Goal: Task Accomplishment & Management: Use online tool/utility

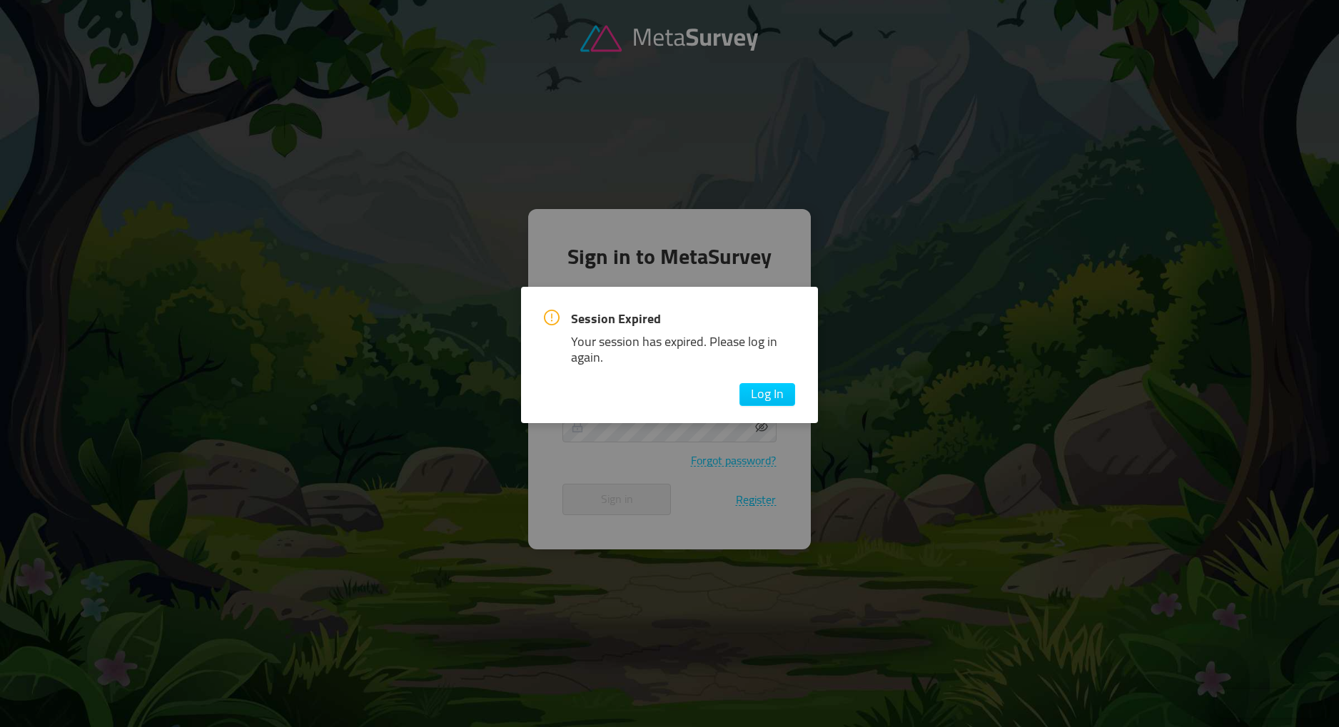
click at [726, 418] on div "Session Expired Your session has expired. Please log in again. Log In" at bounding box center [669, 355] width 297 height 136
click at [751, 403] on button "Log In" at bounding box center [767, 394] width 56 height 23
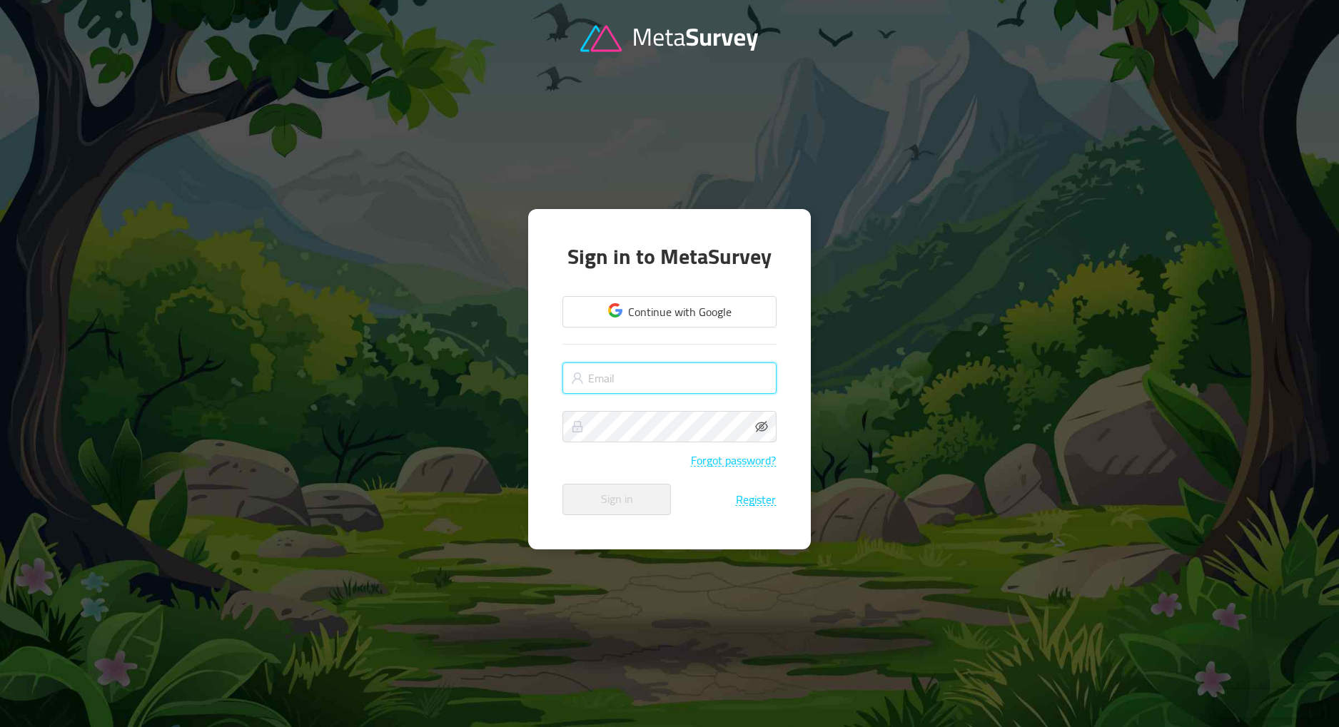
click at [671, 387] on input "text" at bounding box center [669, 377] width 214 height 31
click at [625, 387] on input "text" at bounding box center [669, 377] width 214 height 31
type input "[EMAIL_ADDRESS][DOMAIN_NAME]"
click at [617, 375] on input "[EMAIL_ADDRESS][DOMAIN_NAME]" at bounding box center [669, 377] width 214 height 31
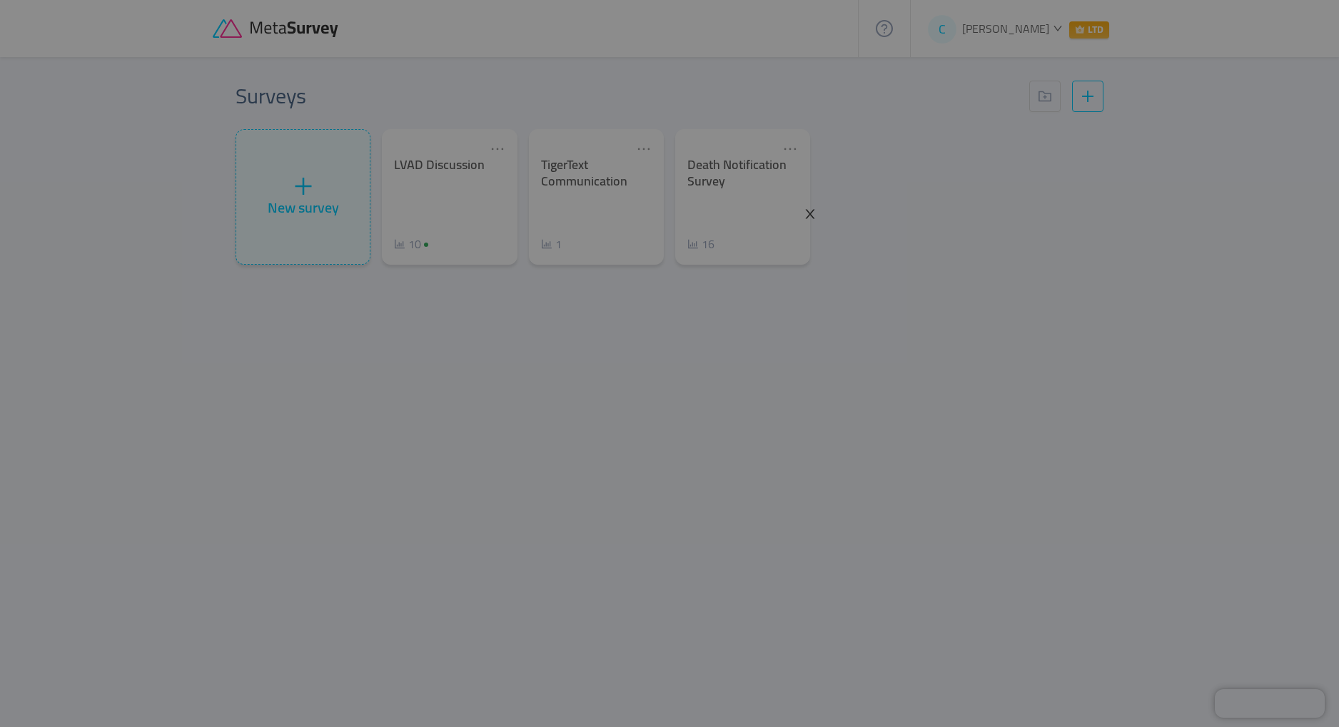
click at [813, 216] on icon "icon: close" at bounding box center [809, 214] width 13 height 13
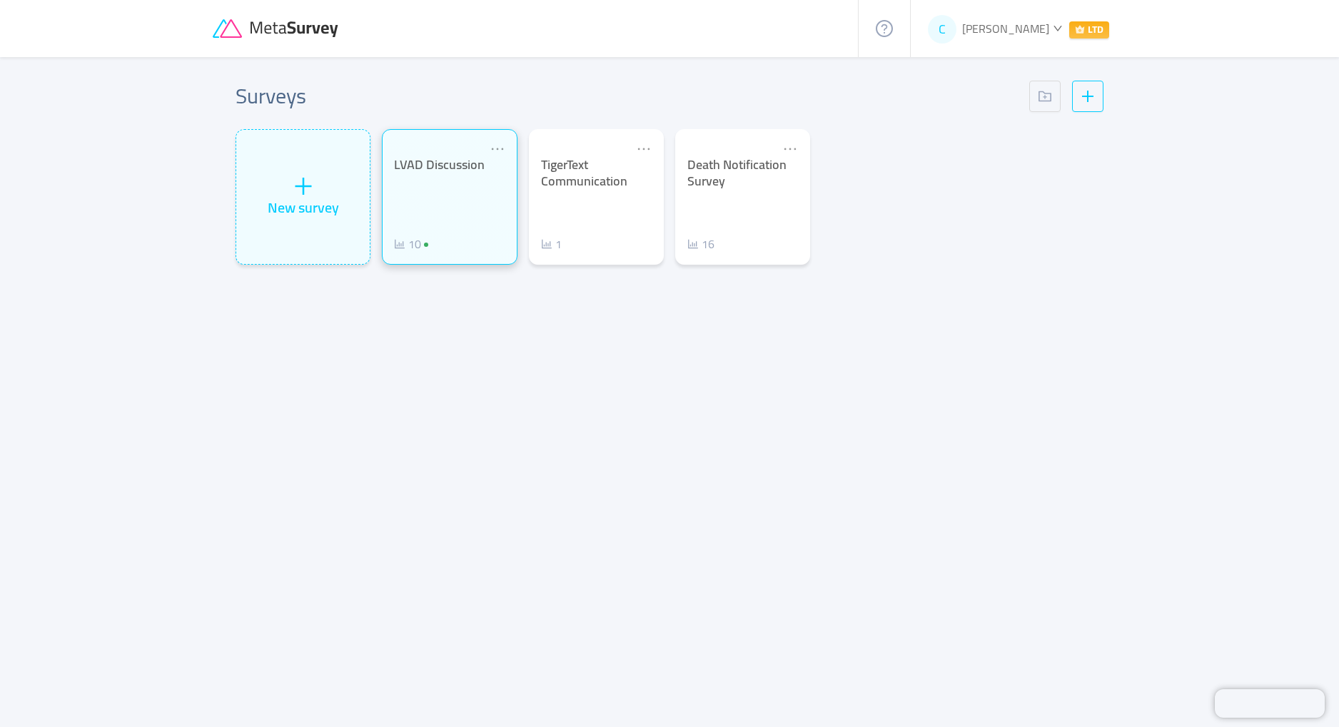
click at [452, 187] on div "LVAD Discussion 10" at bounding box center [449, 205] width 111 height 96
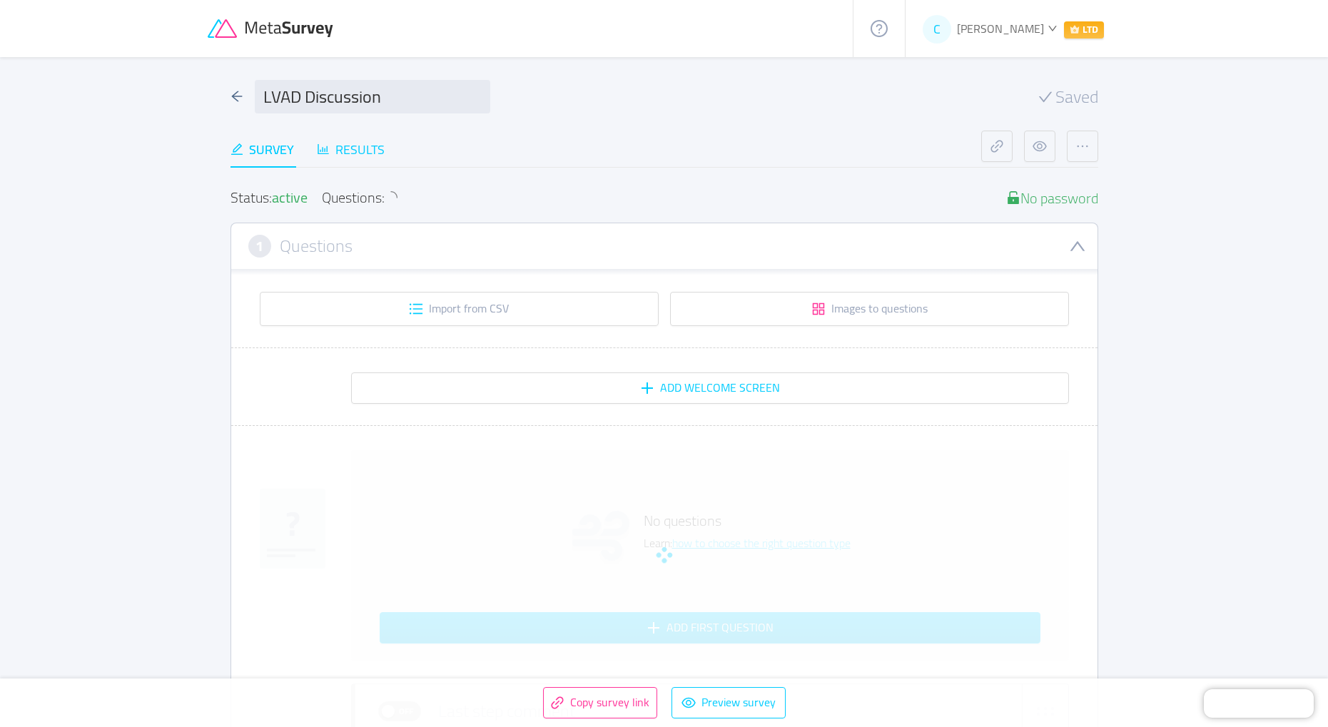
click at [365, 154] on div "Results" at bounding box center [351, 149] width 68 height 19
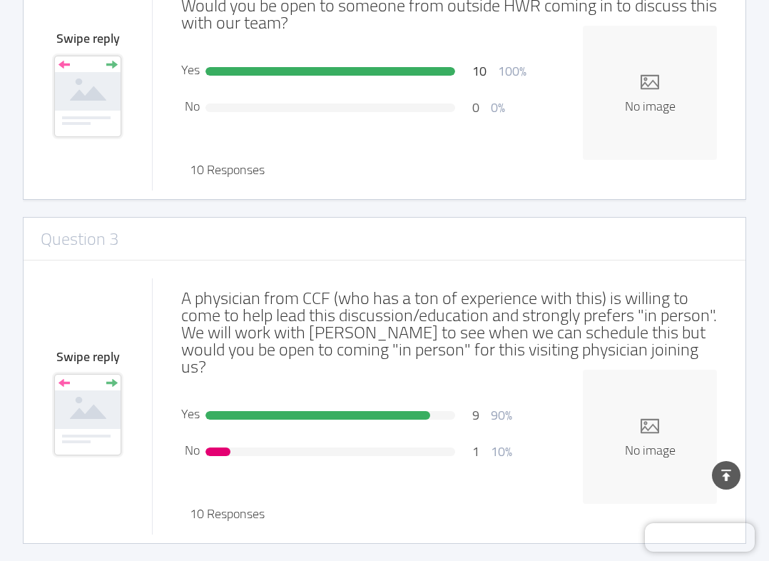
scroll to position [604, 0]
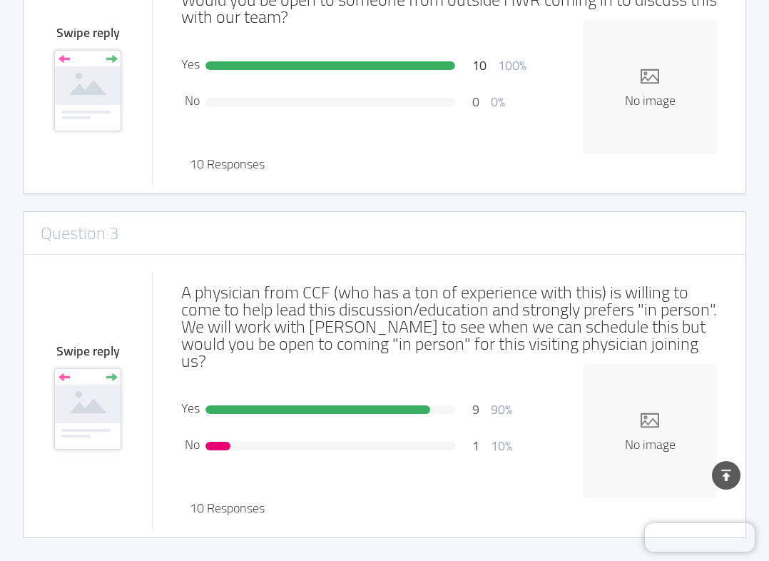
click at [21, 325] on div "LVAD Discussion Saved Survey Results Status: active Questions: 3 No password 1 …" at bounding box center [384, 7] width 769 height 1108
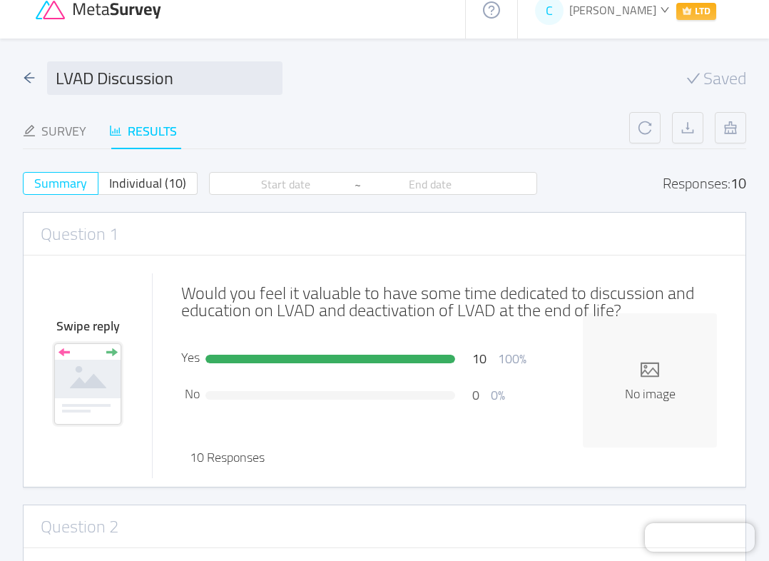
scroll to position [0, 0]
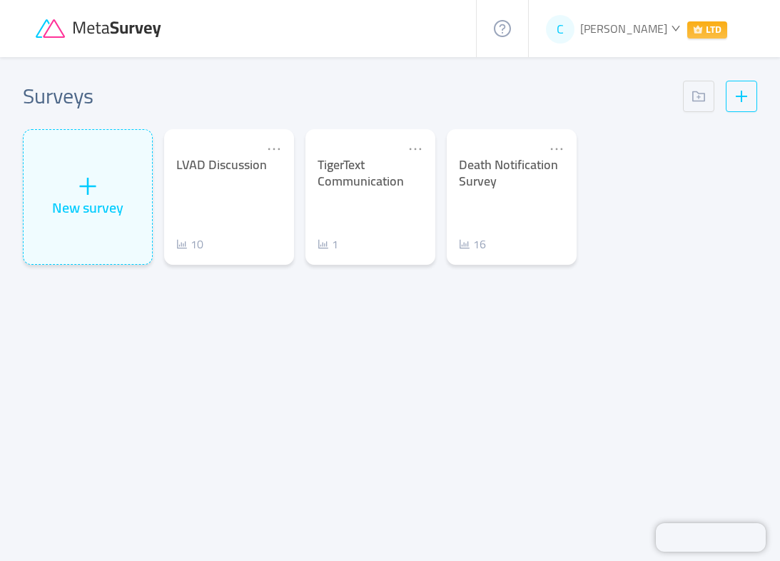
click at [176, 382] on div "Surveys New survey LVAD Discussion 10 TigerText Communication 1 Death Notificat…" at bounding box center [390, 292] width 780 height 471
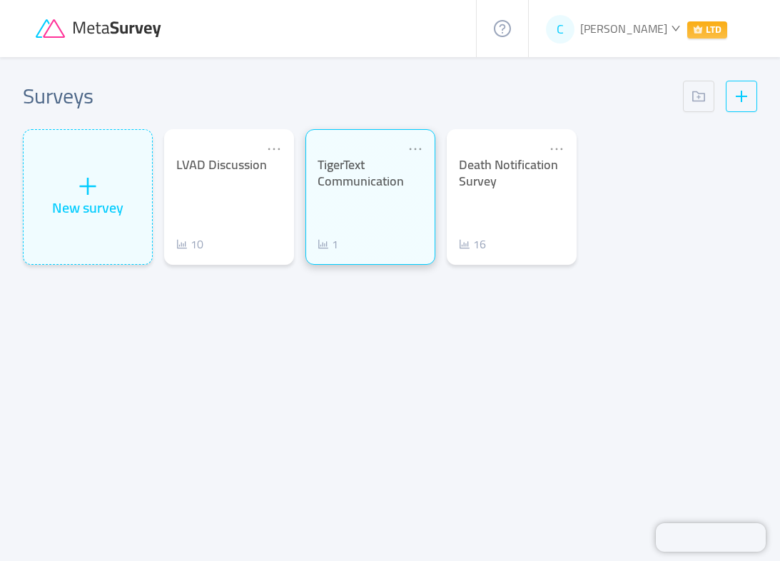
click at [386, 189] on div "TigerText Communication" at bounding box center [371, 173] width 106 height 32
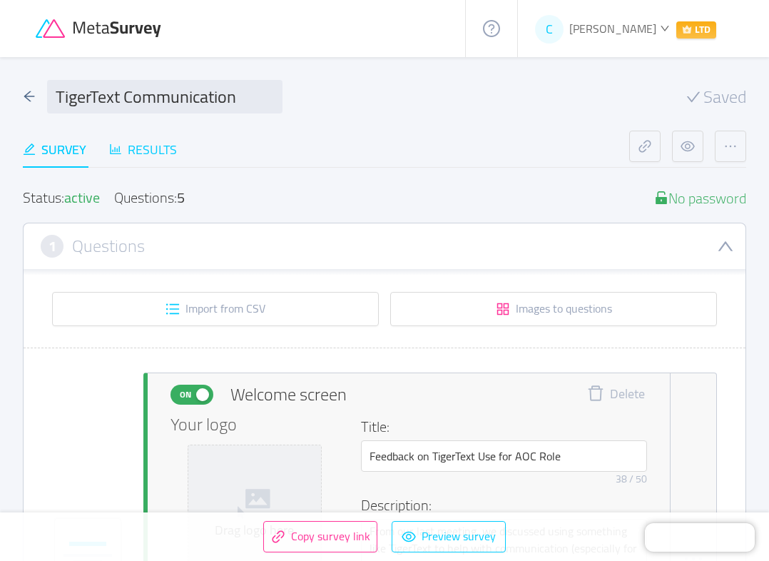
click at [164, 154] on div "Results" at bounding box center [143, 149] width 68 height 19
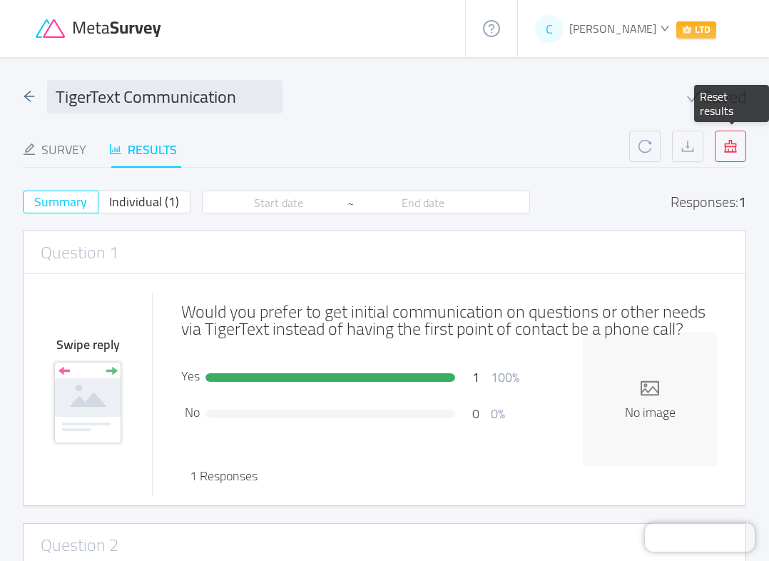
click at [731, 147] on icon "button" at bounding box center [730, 146] width 12 height 13
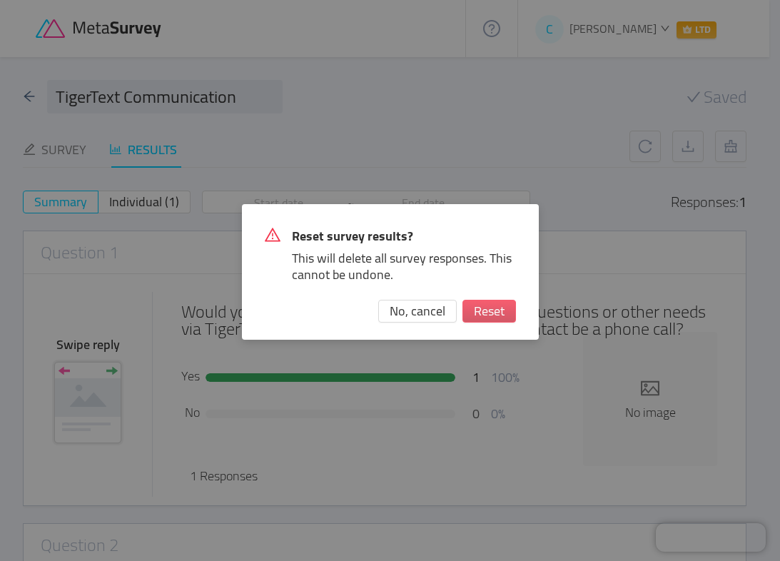
click at [466, 316] on button "Reset" at bounding box center [489, 311] width 54 height 23
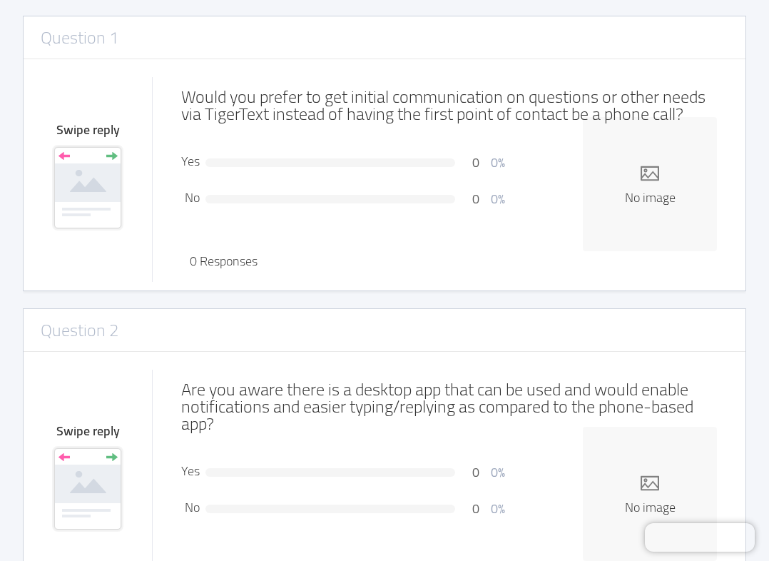
scroll to position [214, 0]
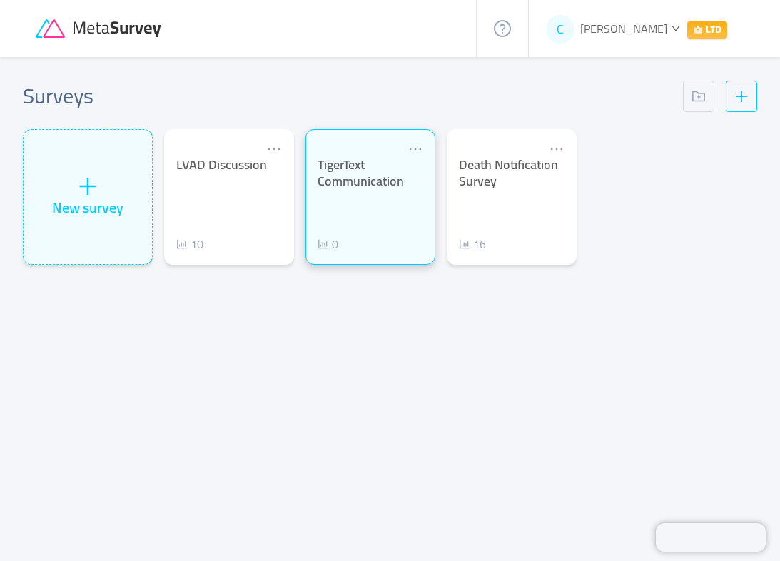
click at [364, 181] on div "TigerText Communication" at bounding box center [371, 173] width 106 height 32
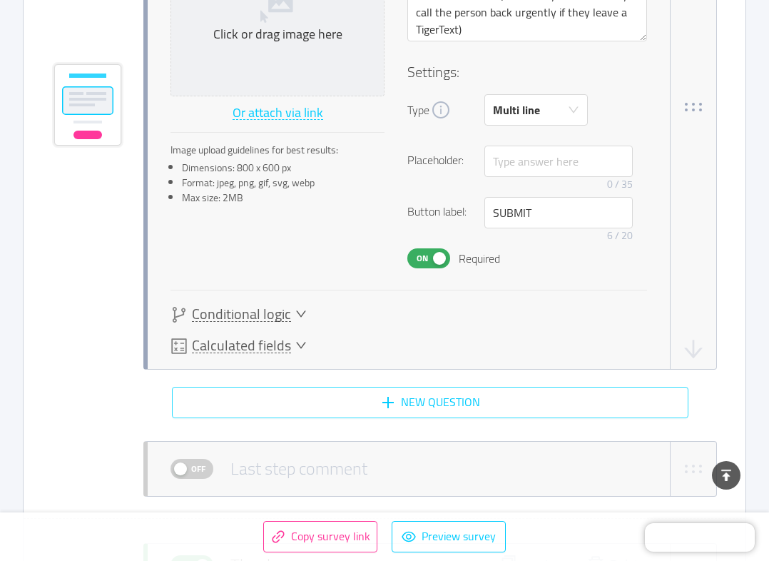
scroll to position [3282, 0]
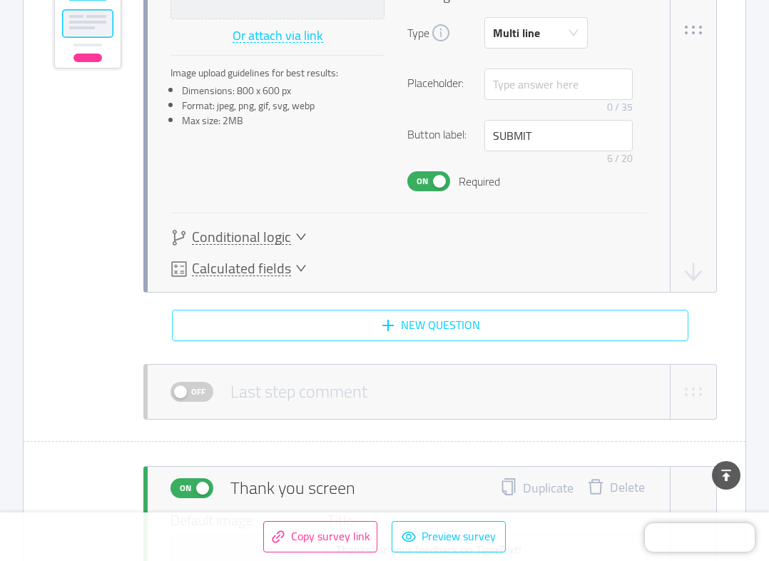
click at [428, 330] on button "New question" at bounding box center [430, 325] width 517 height 31
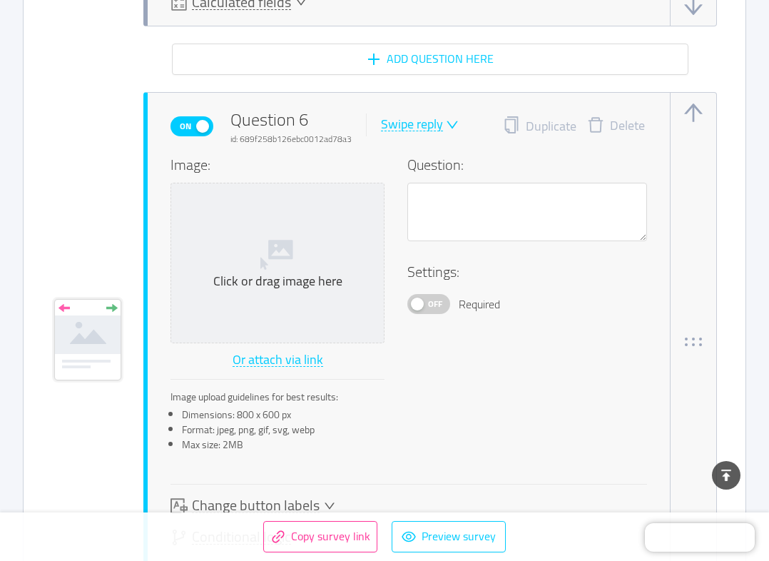
scroll to position [3610, 0]
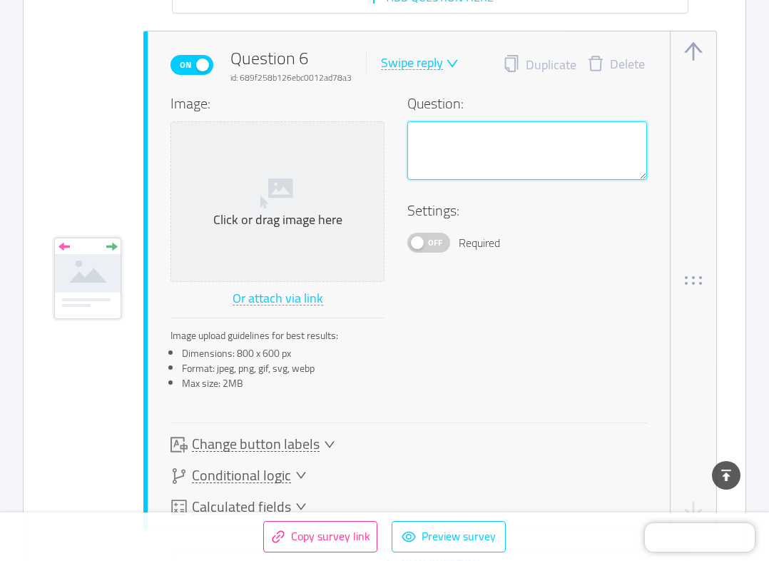
click at [559, 143] on textarea at bounding box center [527, 150] width 240 height 59
type textarea "D"
type textarea "Do"
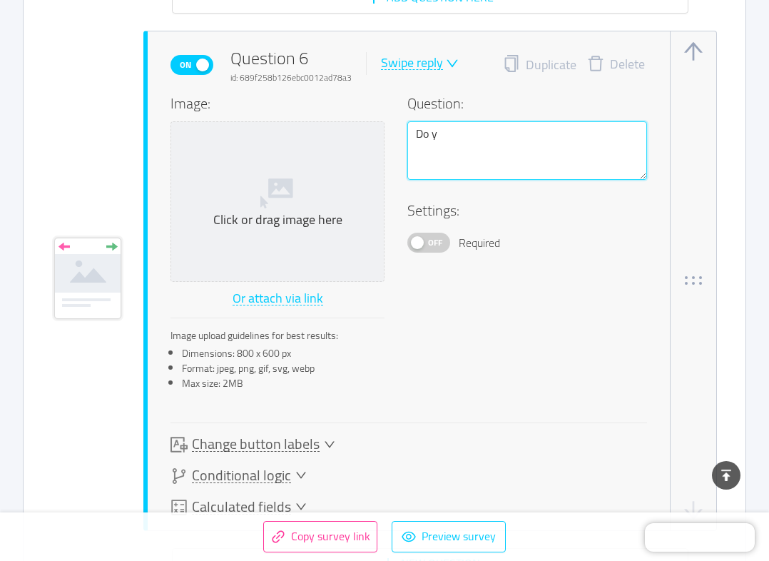
type textarea "Do yo"
type textarea "Do you"
type textarea "Do you p"
type textarea "Do you pr"
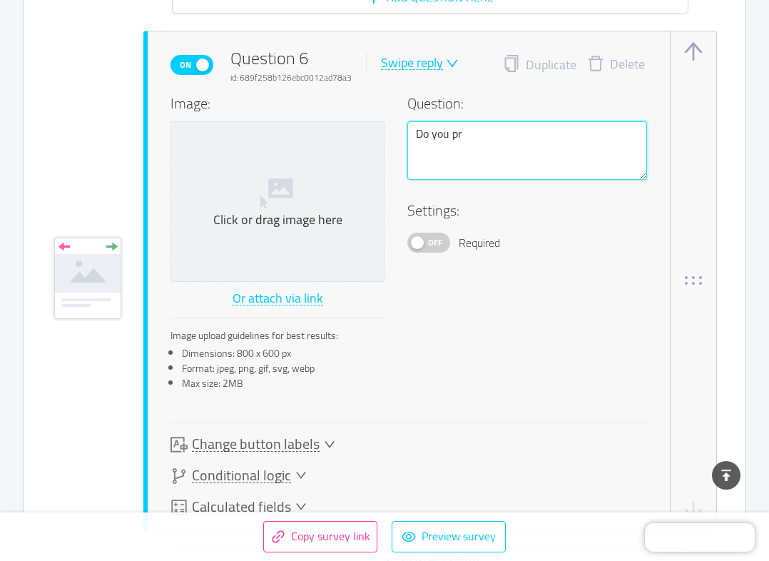
type textarea "Do you pri"
type textarea "Do you prim"
type textarea "Do you prima"
type textarea "Do you primar"
type textarea "Do you primari"
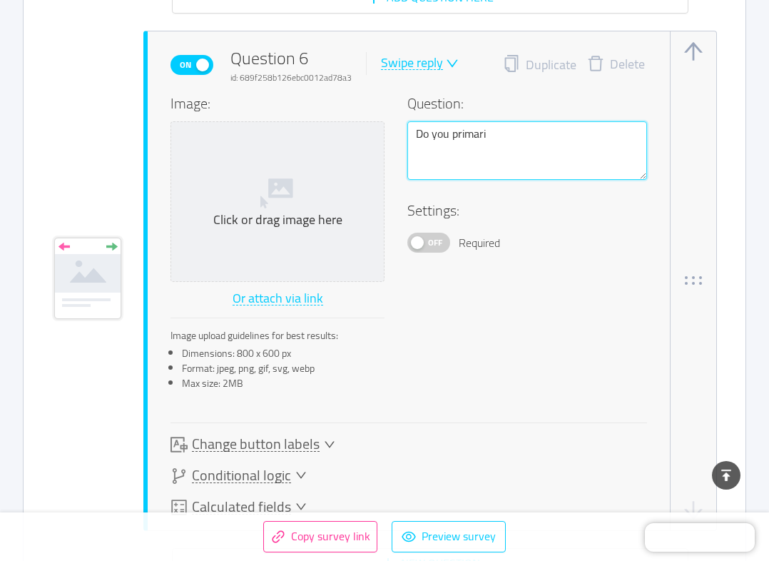
type textarea "Do you primaril"
type textarea "Do you primarily"
type textarea "Do you primarily o"
type textarea "Do you primarily of"
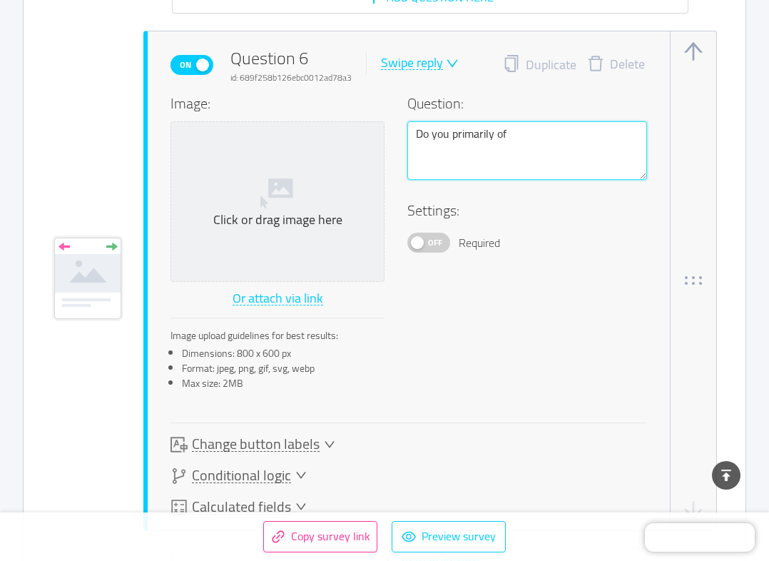
type textarea "Do you primarily o"
type textarea "Do you primarily or"
type textarea "Do you primarily or o"
type textarea "Do you primarily or of"
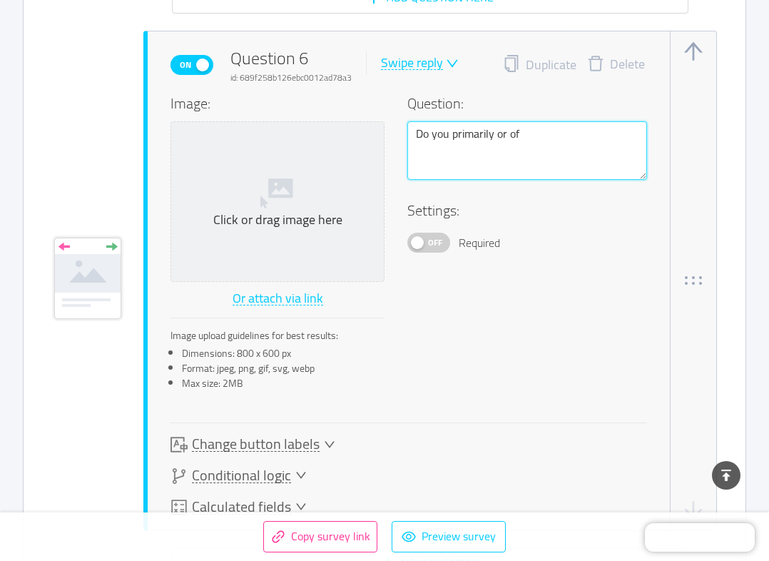
type textarea "Do you primarily or oft"
type textarea "Do you primarily or ofte"
type textarea "Do you primarily or often"
type textarea "Do you primarily or often d"
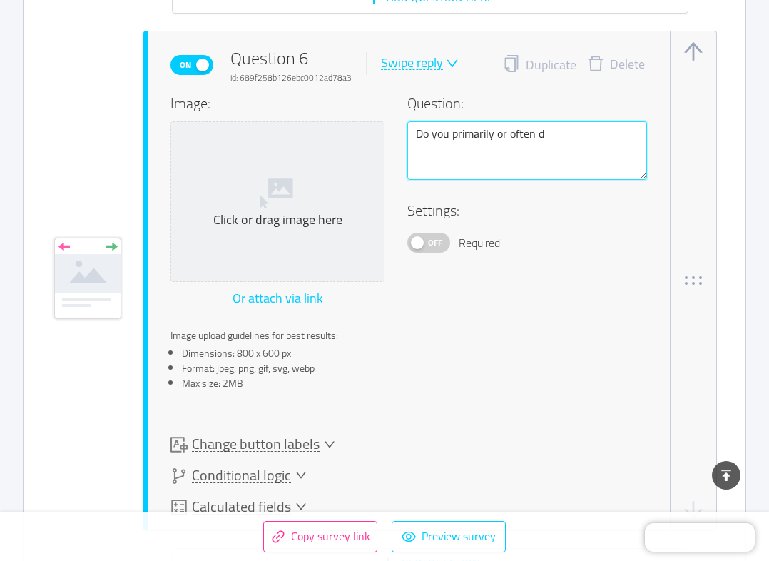
type textarea "Do you primarily or often do"
type textarea "Do you primarily or often do t"
type textarea "Do you primarily or often do th"
type textarea "Do you primarily or often do the"
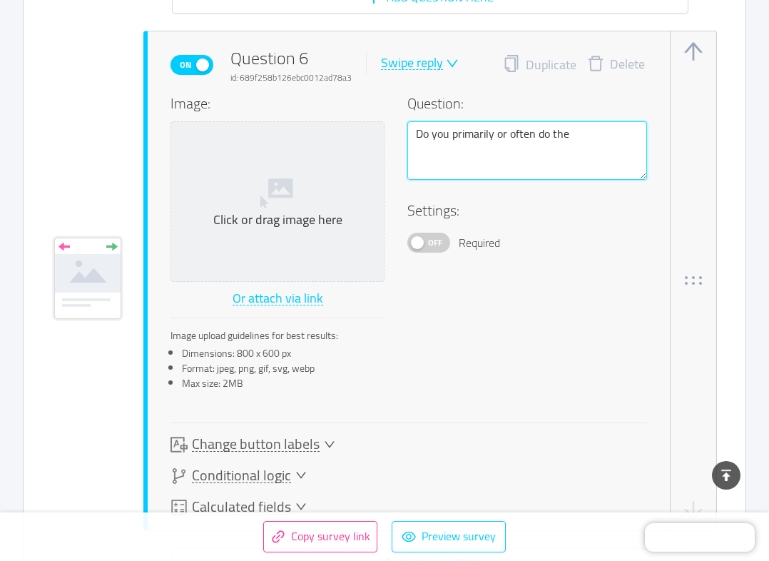
type textarea "Do you primarily or often do the A"
type textarea "Do you primarily or often do the AO"
type textarea "Do you primarily or often do the AOC"
type textarea "Do you primarily or often do the AOC o"
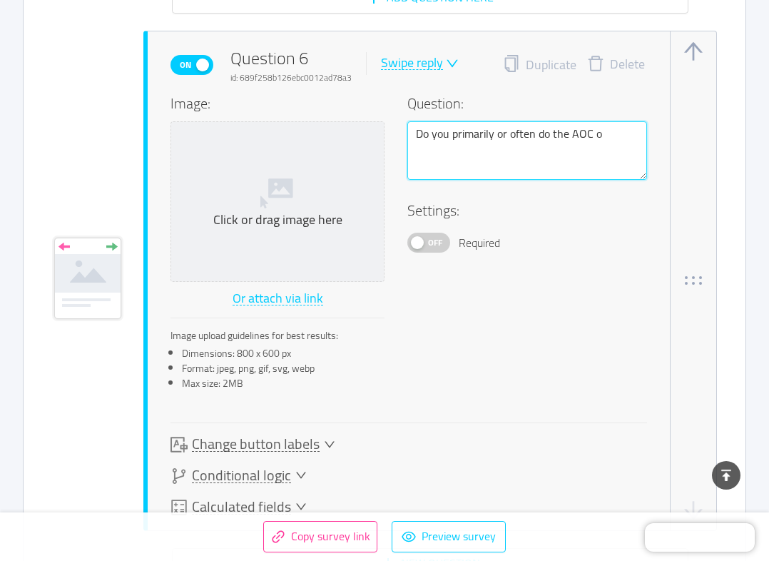
type textarea "Do you primarily or often do the AOC or"
type textarea "Do you primarily or often do the AOC or O"
type textarea "Do you primarily or often do the AOC or OA"
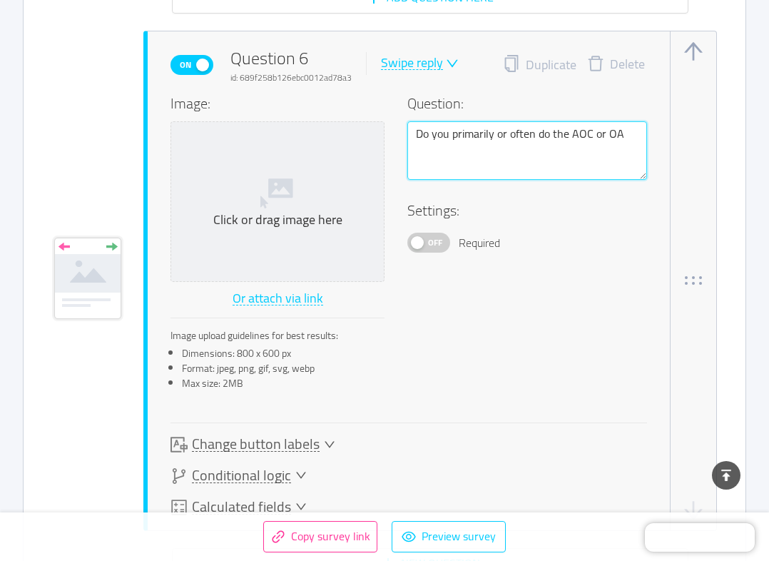
type textarea "Do you primarily or often do the AOC or OAO"
type textarea "Do you primarily or often do the AOC or OAOC"
type textarea "Do you primarily or often do the AOC or OAOC r"
type textarea "Do you primarily or often do the AOC or OAOC ro"
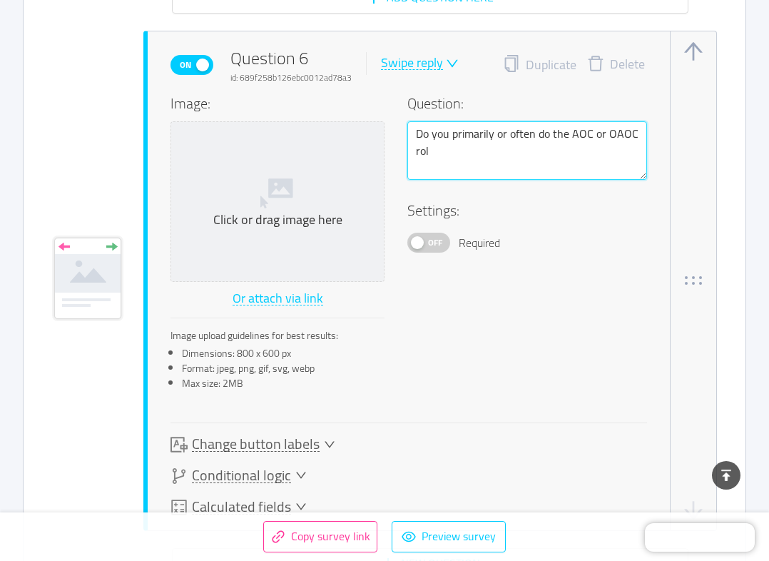
type textarea "Do you primarily or often do the AOC or OAOC role"
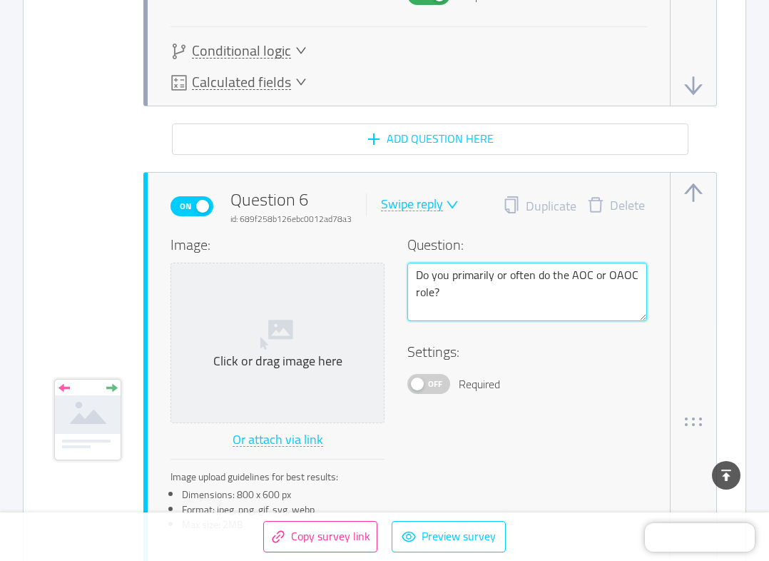
scroll to position [3467, 0]
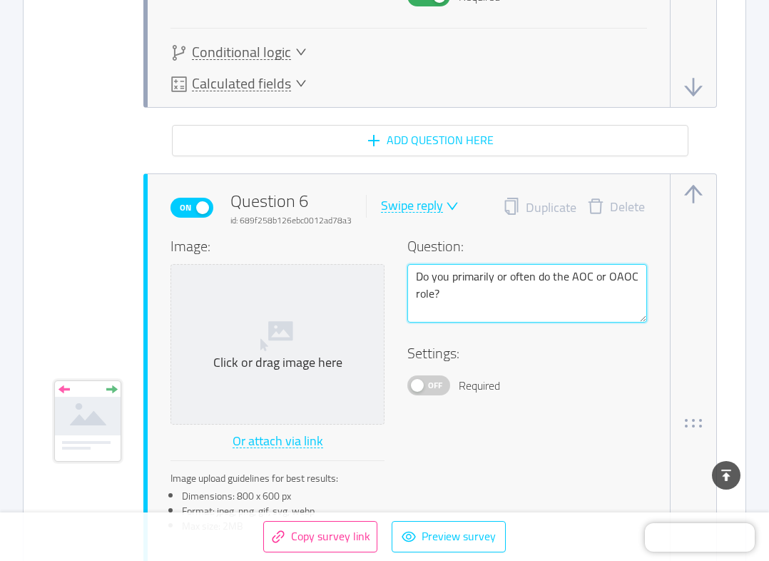
type textarea "Do you primarily or often do the AOC or OAOC role?"
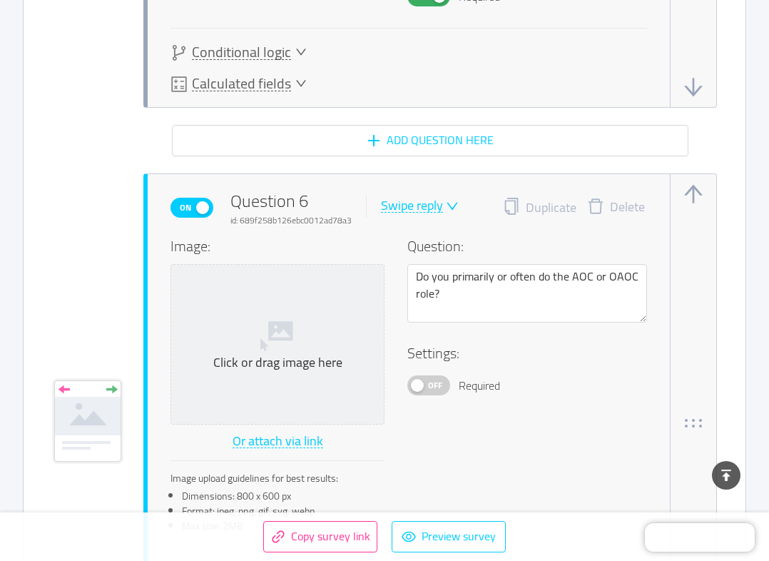
click at [425, 381] on button "Off" at bounding box center [428, 385] width 43 height 20
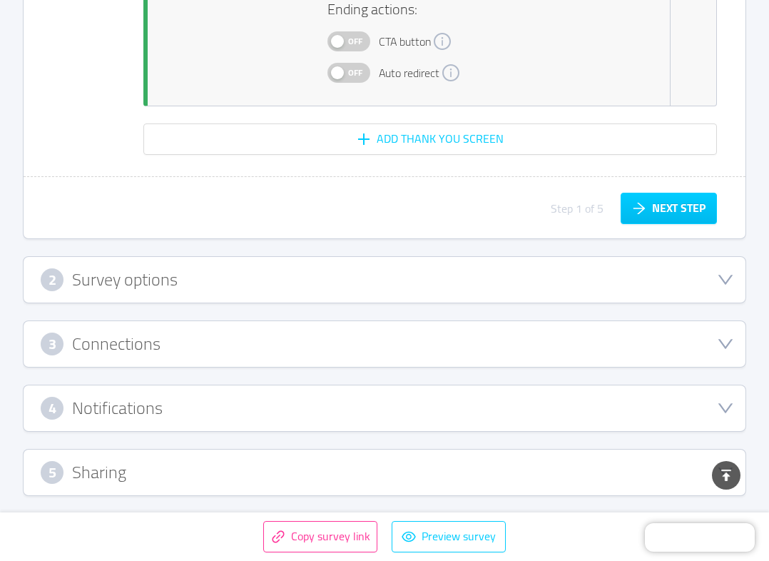
scroll to position [4623, 0]
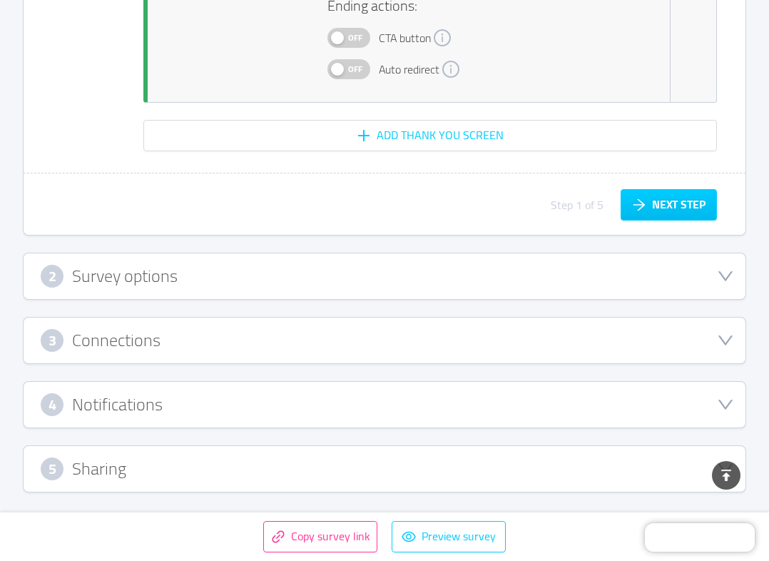
click at [663, 221] on div "Step 1 of 5 Next step" at bounding box center [385, 212] width 722 height 46
click at [664, 213] on button "Next step" at bounding box center [669, 204] width 96 height 31
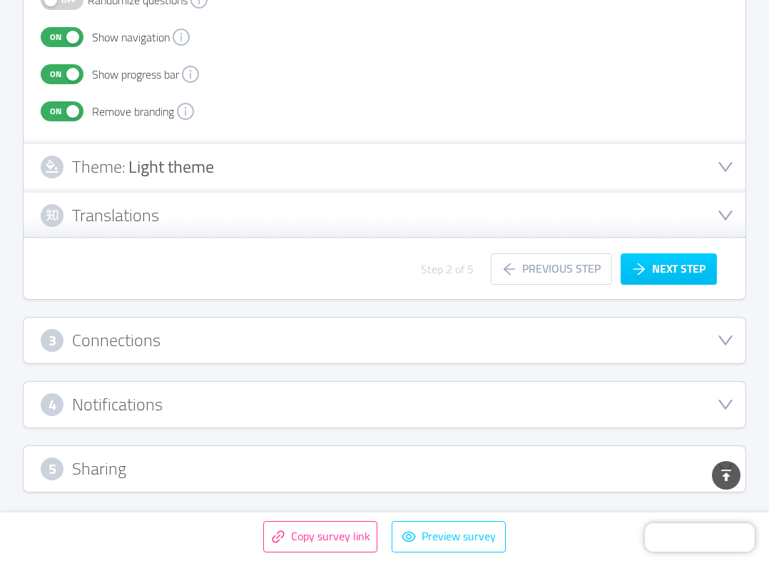
scroll to position [488, 0]
click at [663, 264] on button "Next step" at bounding box center [669, 269] width 96 height 31
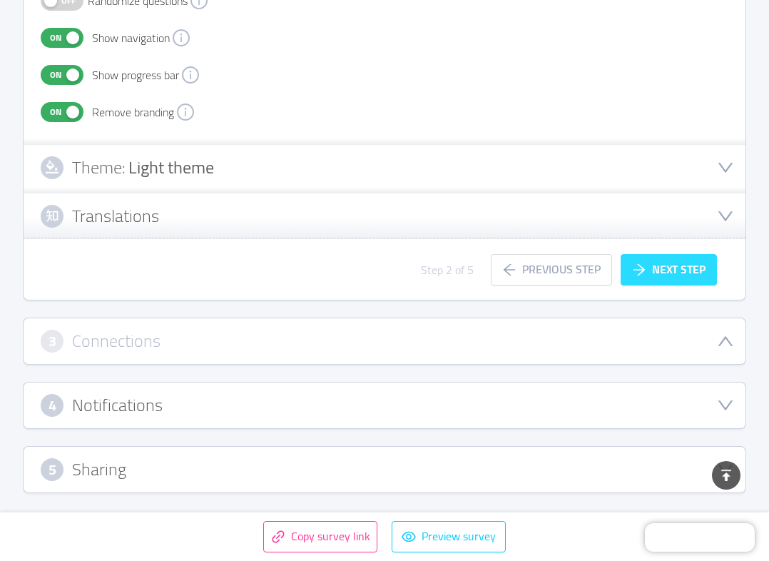
scroll to position [296, 0]
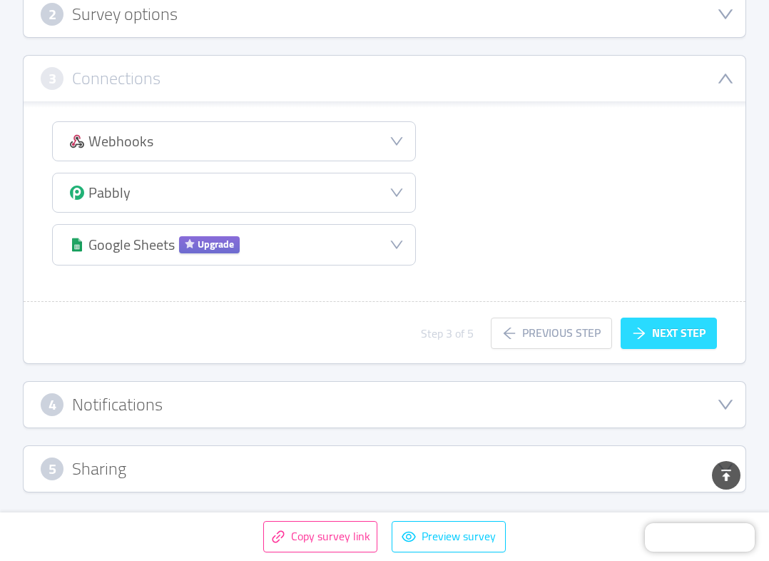
click at [648, 333] on button "Next step" at bounding box center [669, 333] width 96 height 31
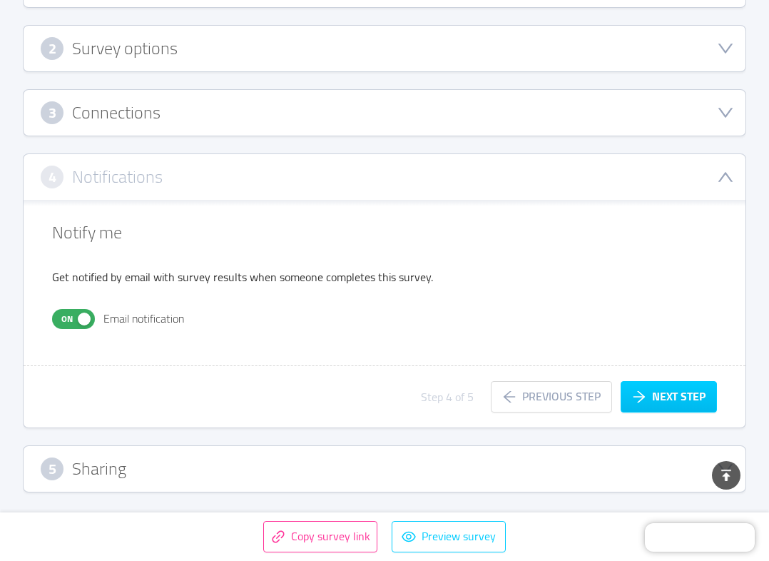
scroll to position [261, 0]
click at [661, 397] on button "Next step" at bounding box center [669, 397] width 96 height 31
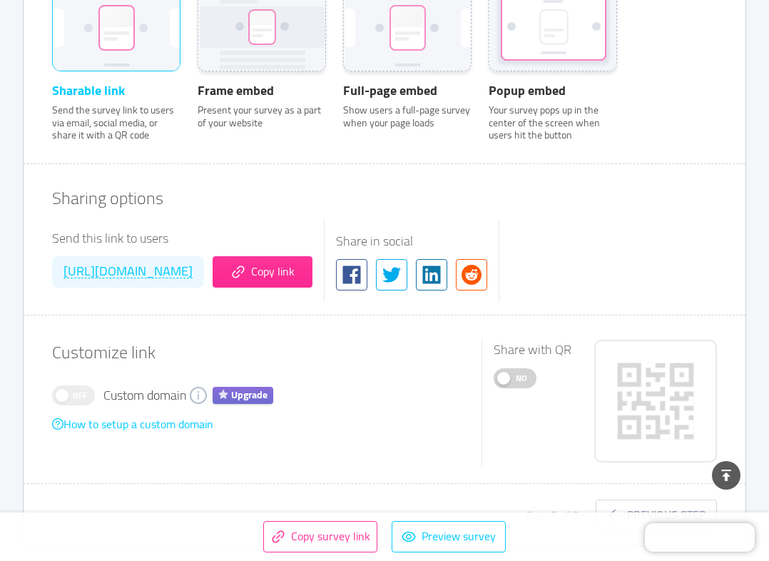
scroll to position [618, 0]
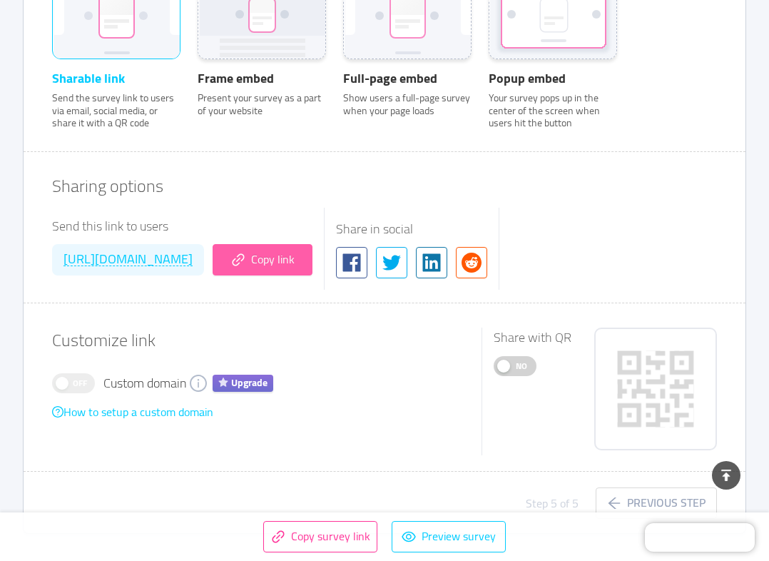
click at [313, 255] on button "Copy link" at bounding box center [263, 259] width 100 height 31
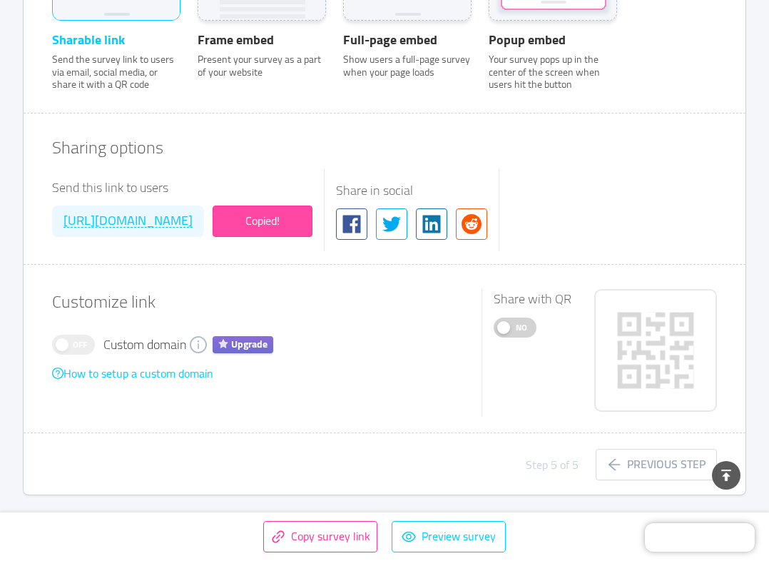
scroll to position [0, 0]
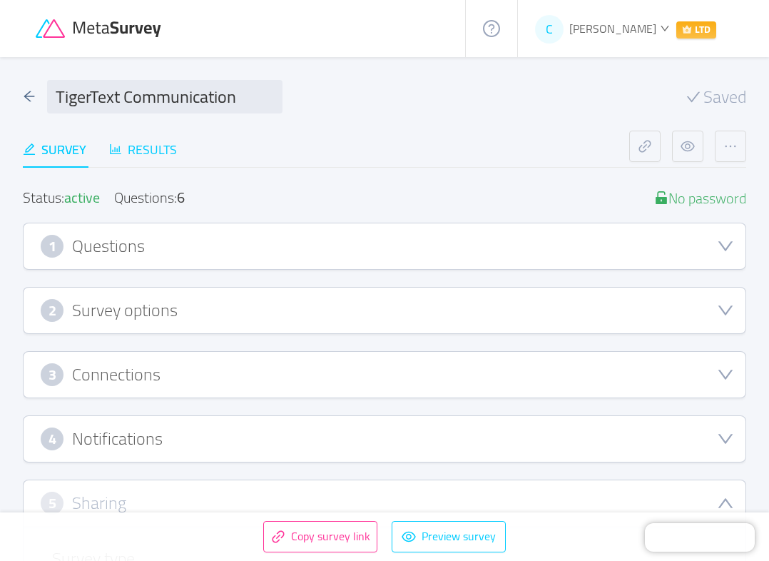
click at [155, 159] on div "Results" at bounding box center [143, 149] width 68 height 19
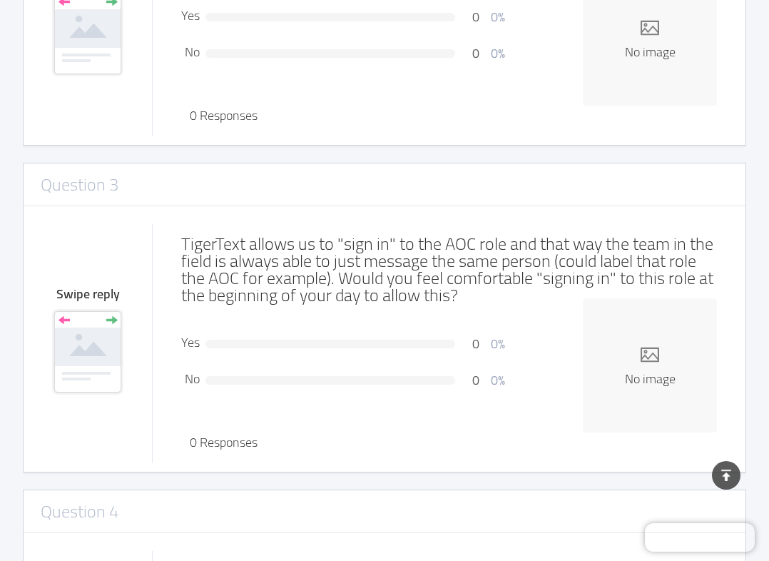
scroll to position [677, 0]
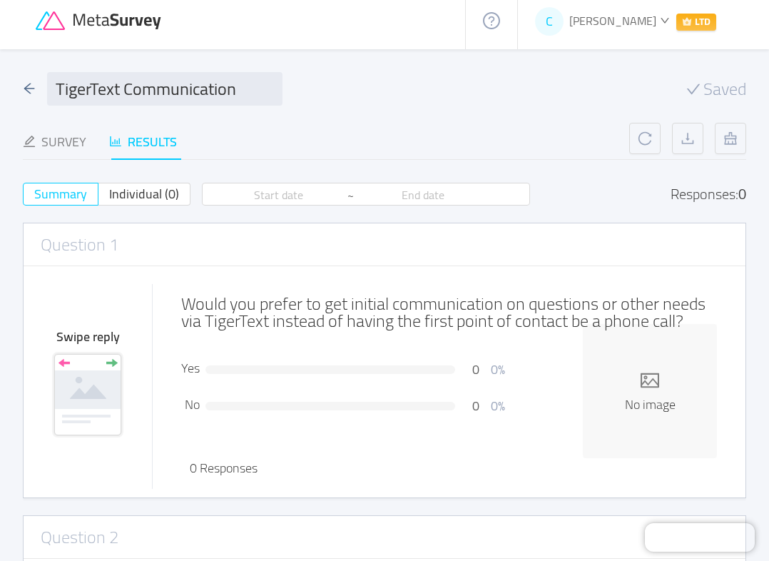
scroll to position [0, 0]
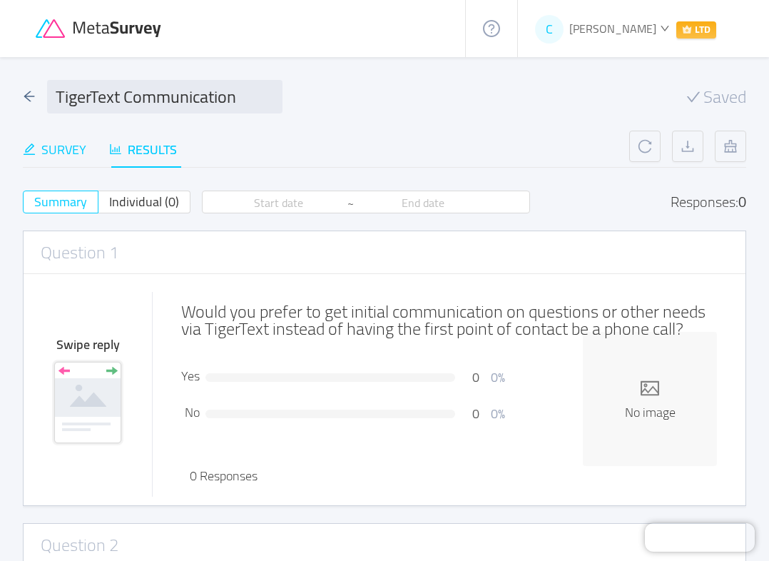
click at [75, 150] on div "Survey" at bounding box center [55, 149] width 64 height 19
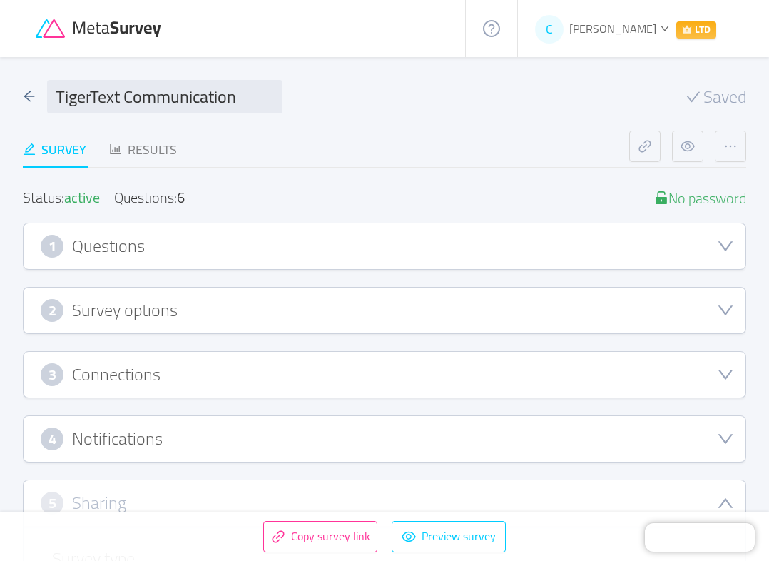
click at [628, 248] on div "1 Questions" at bounding box center [385, 246] width 688 height 23
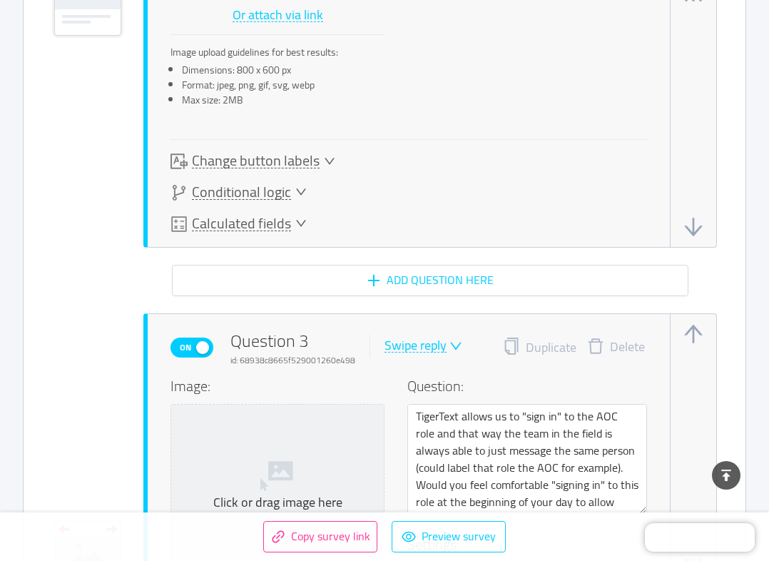
scroll to position [1641, 0]
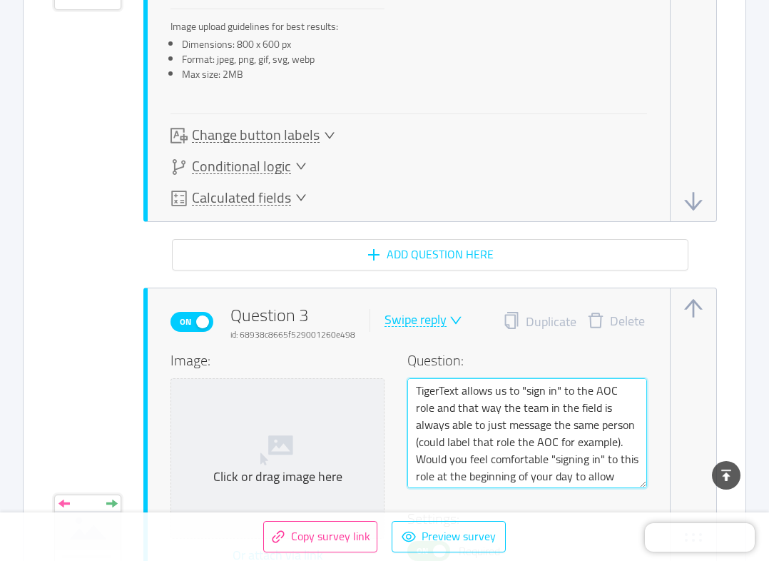
drag, startPoint x: 495, startPoint y: 390, endPoint x: 503, endPoint y: 383, distance: 10.6
click at [494, 390] on textarea "TigerText allows us to "sign in" to the AOC role and that way the team in the f…" at bounding box center [527, 433] width 240 height 110
type textarea "TigerText allow us to "sign in" to the AOC role and that way the team in the fi…"
type textarea "TigerText "allow us to "sign in" to the AOC role and that way the team in the f…"
type textarea "TigerText allow us to "sign in" to the AOC role and that way the team in the fi…"
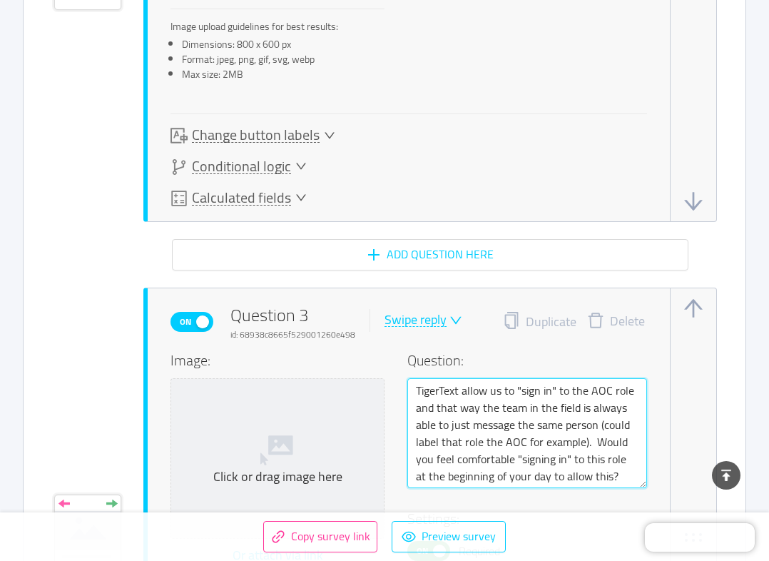
type textarea "TigerText mallow us to "sign in" to the AOC role and that way the team in the f…"
type textarea "TigerText maallow us to "sign in" to the AOC role and that way the team in the …"
type textarea "TigerText mayallow us to "sign in" to the AOC role and that way the team in the…"
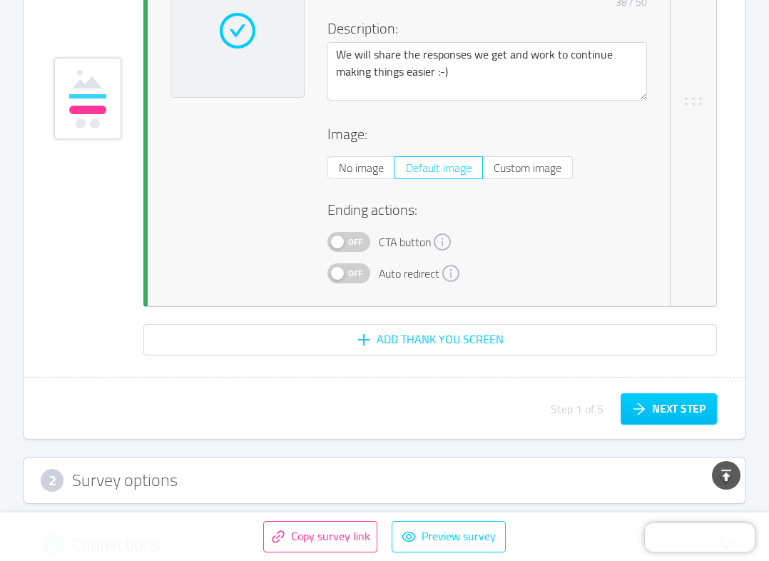
scroll to position [4623, 0]
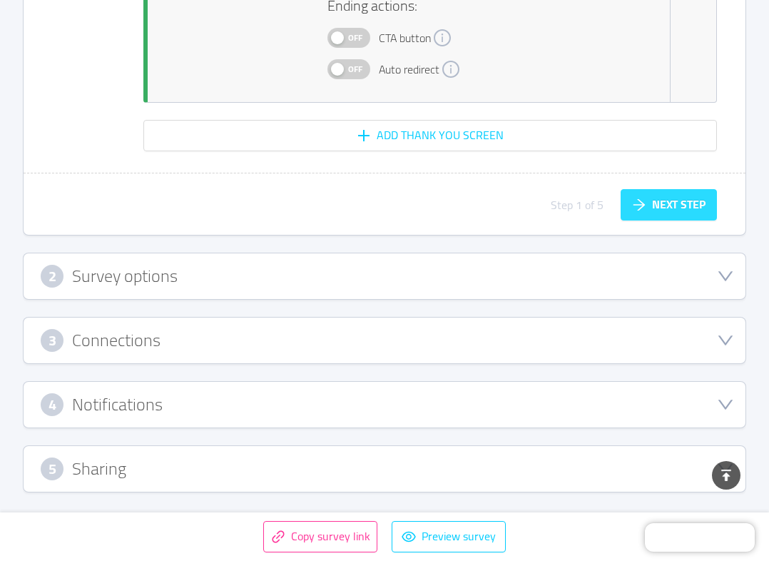
type textarea "TigerText may allow us to "sign in" to the AOC role and that way the team in th…"
click at [659, 199] on button "Next step" at bounding box center [669, 204] width 96 height 31
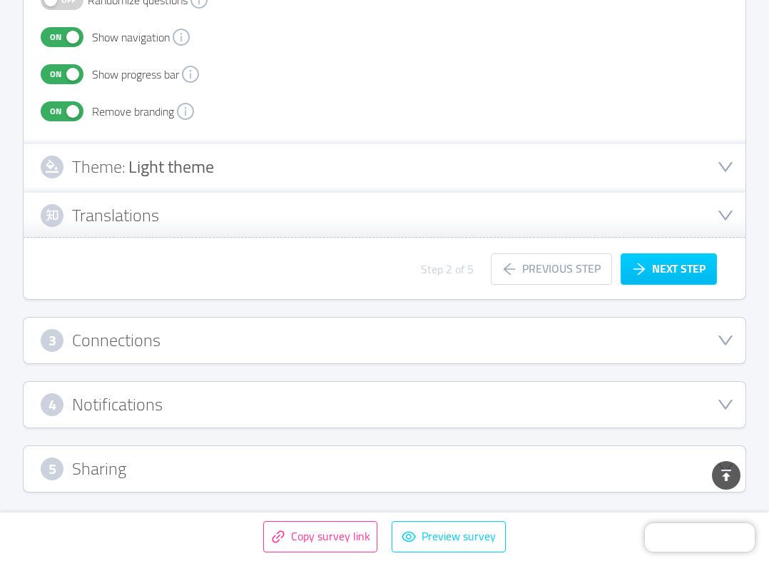
scroll to position [489, 0]
click at [674, 276] on button "Next step" at bounding box center [669, 268] width 96 height 31
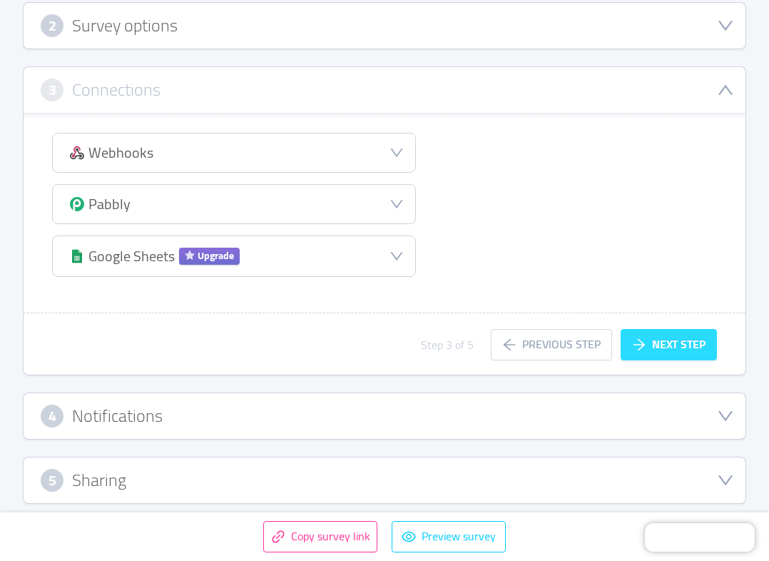
click at [671, 340] on button "Next step" at bounding box center [669, 344] width 96 height 31
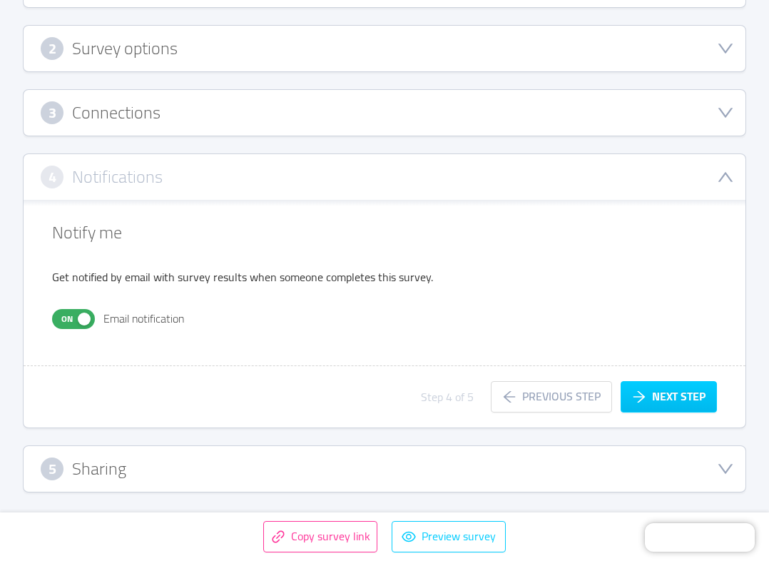
scroll to position [259, 0]
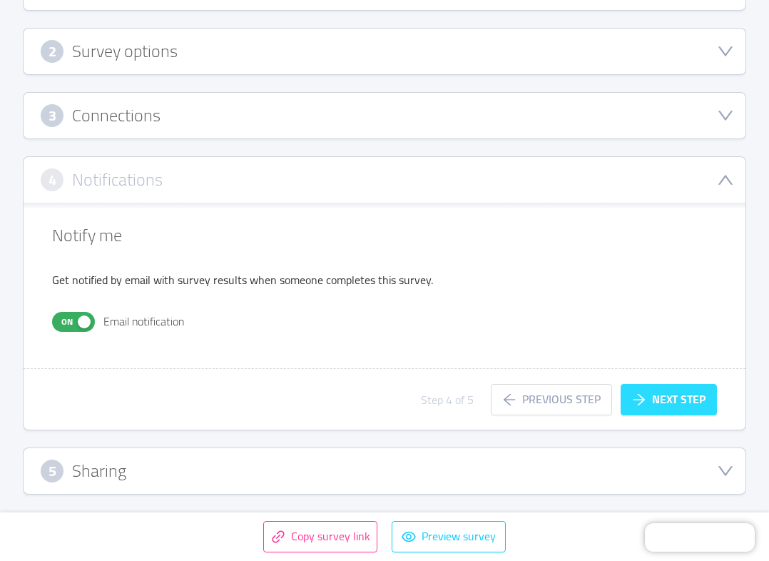
click at [664, 399] on button "Next step" at bounding box center [669, 399] width 96 height 31
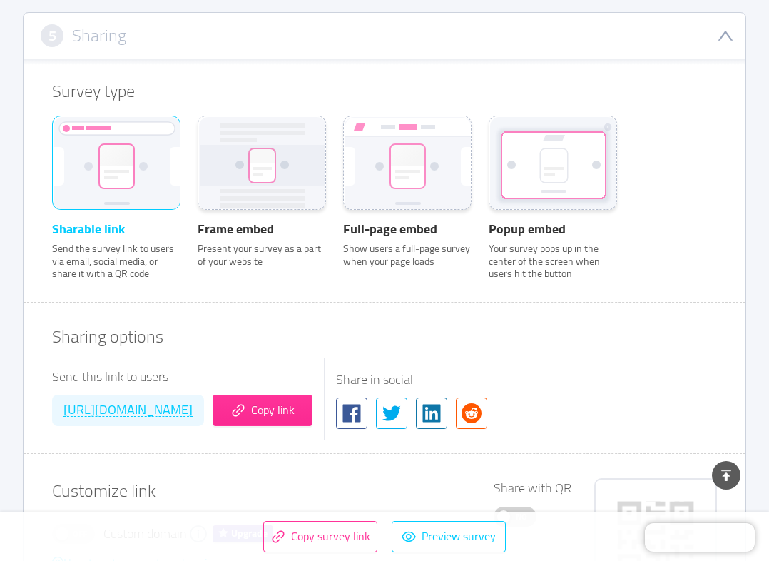
scroll to position [473, 0]
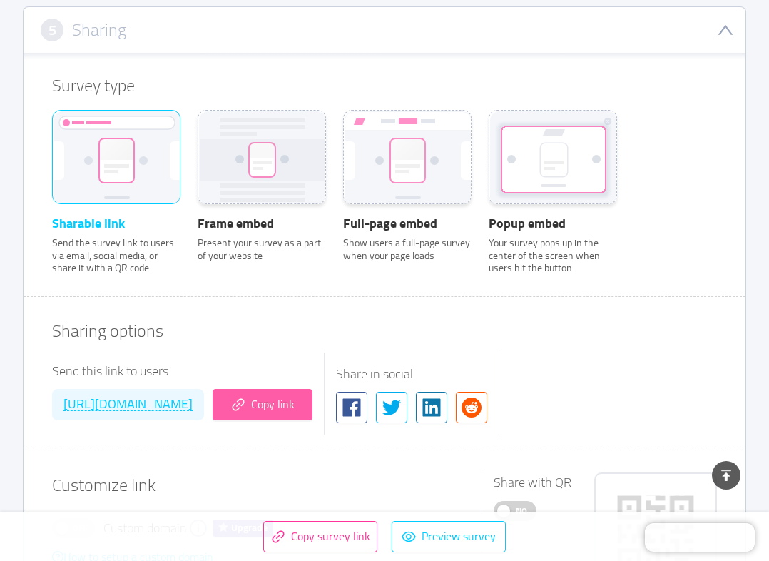
click at [313, 410] on button "Copy link" at bounding box center [263, 404] width 100 height 31
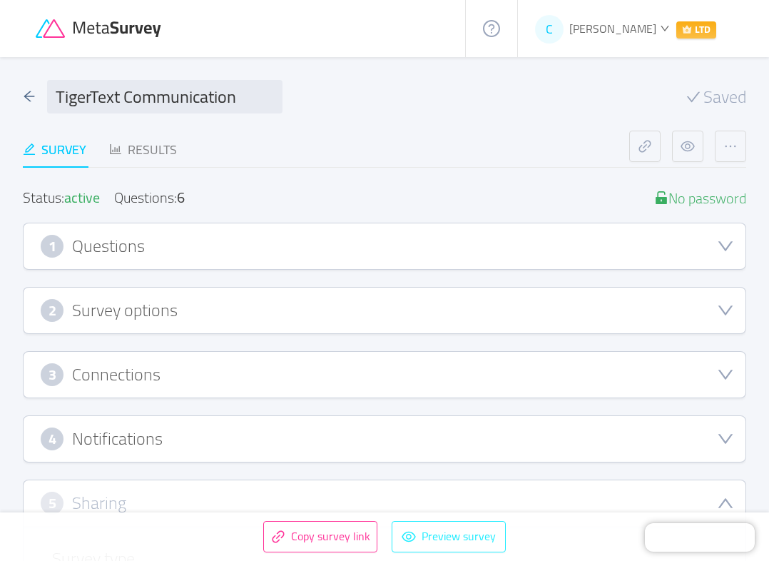
click at [485, 543] on button "Preview survey" at bounding box center [449, 536] width 114 height 31
click at [679, 236] on div "1 Questions" at bounding box center [385, 246] width 688 height 23
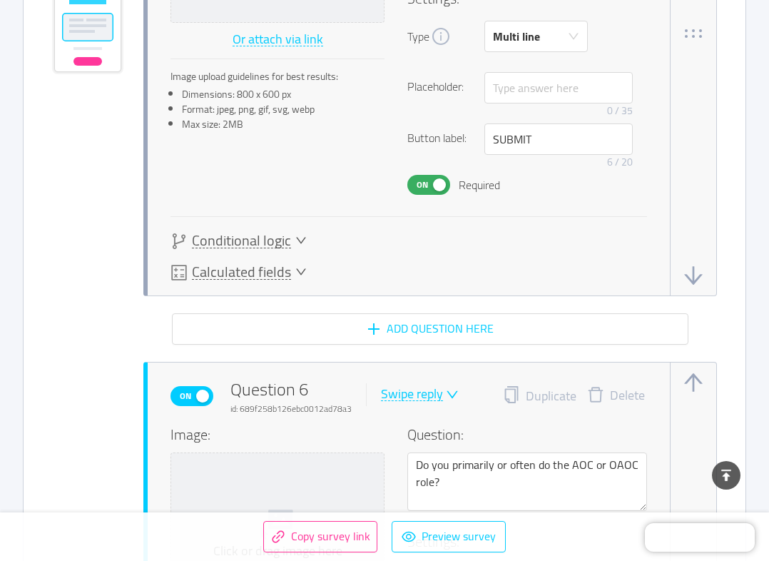
scroll to position [3068, 0]
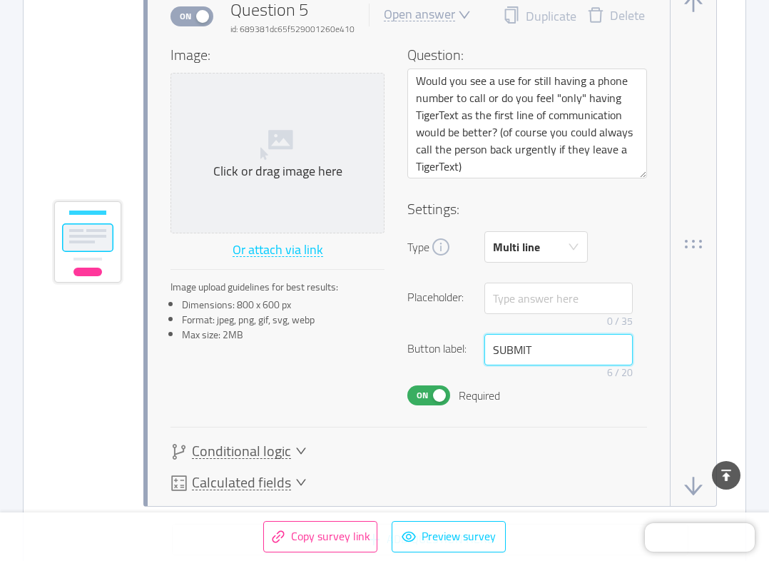
click at [530, 355] on input "SUBMIT" at bounding box center [559, 349] width 148 height 31
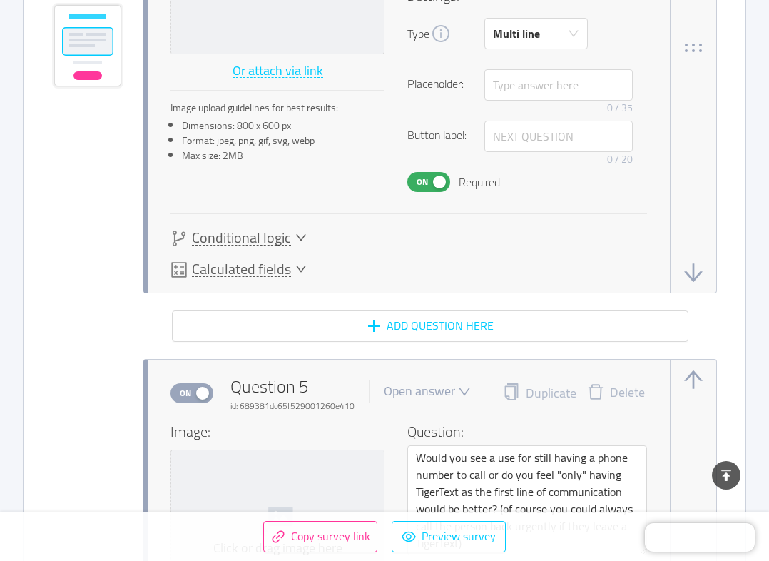
scroll to position [2640, 0]
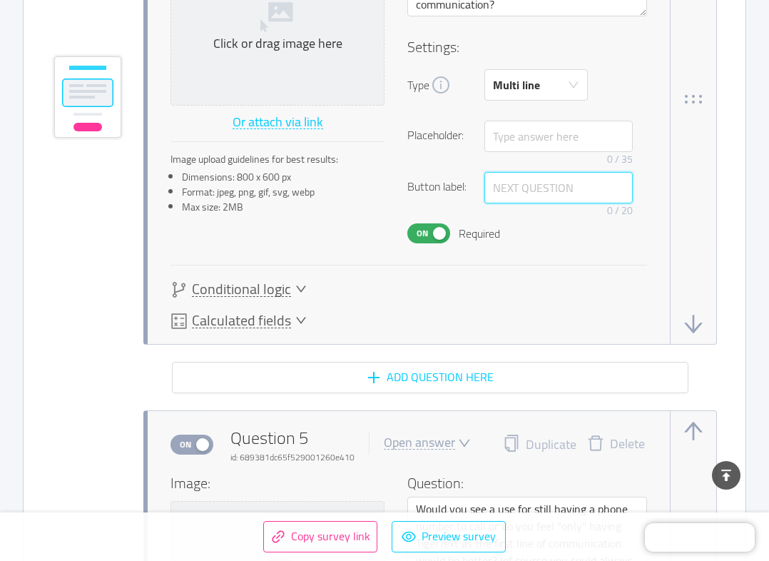
drag, startPoint x: 581, startPoint y: 189, endPoint x: 467, endPoint y: 186, distance: 114.2
click at [467, 186] on div "Button label: 0 / 20" at bounding box center [527, 197] width 240 height 51
drag, startPoint x: 508, startPoint y: 187, endPoint x: 597, endPoint y: 197, distance: 89.8
click at [597, 197] on input "text" at bounding box center [559, 187] width 148 height 31
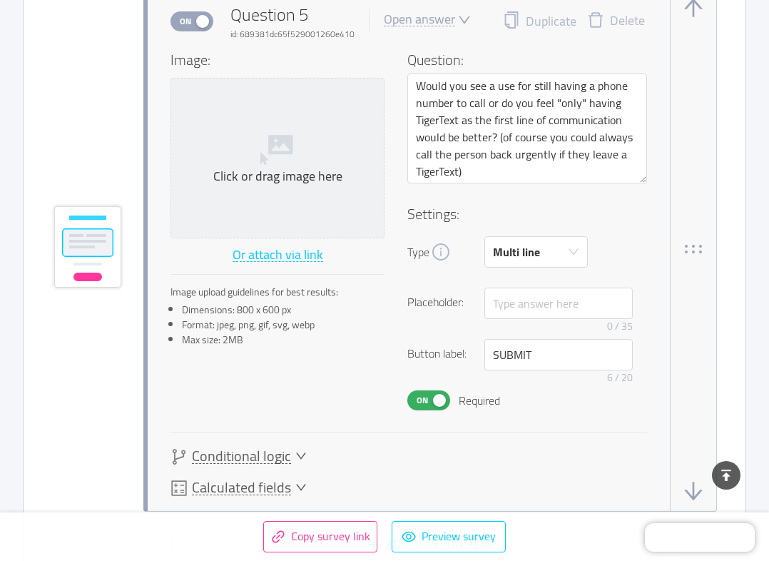
scroll to position [3068, 0]
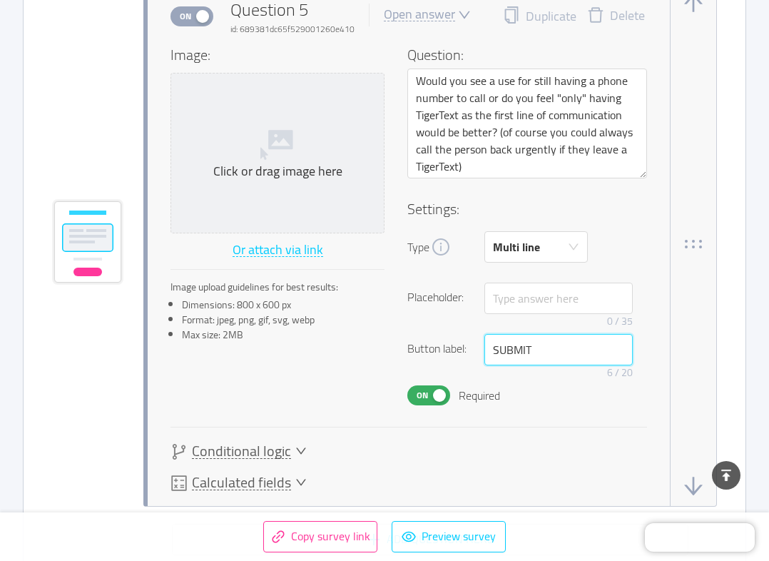
drag, startPoint x: 556, startPoint y: 361, endPoint x: 462, endPoint y: 353, distance: 93.8
click at [462, 353] on div "Button label: SUBMIT 6 / 20" at bounding box center [527, 359] width 240 height 51
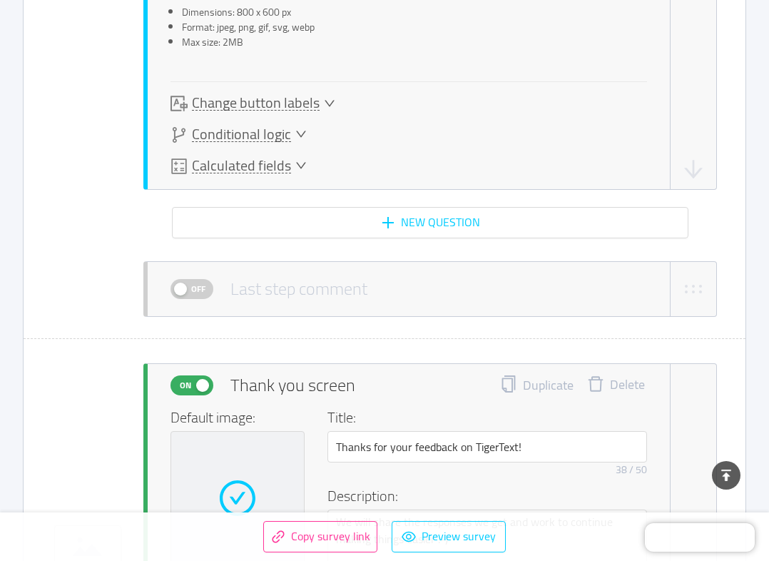
scroll to position [3996, 0]
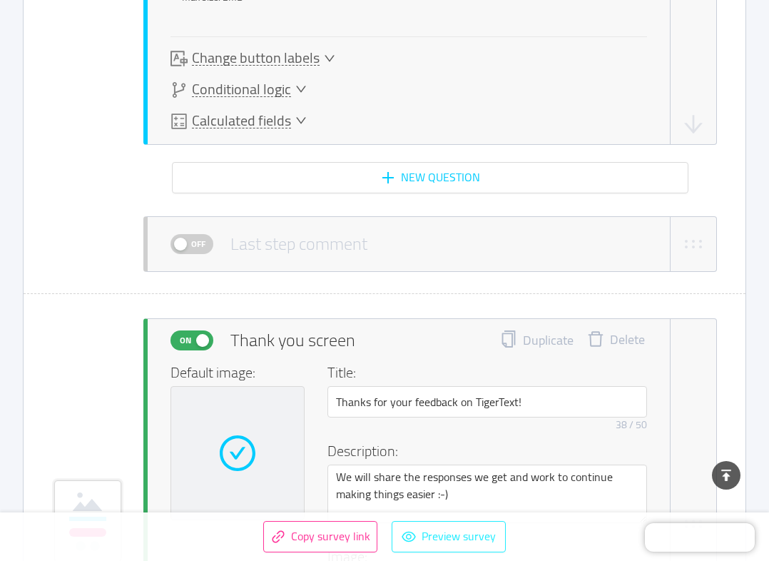
click at [430, 544] on button "Preview survey" at bounding box center [449, 536] width 114 height 31
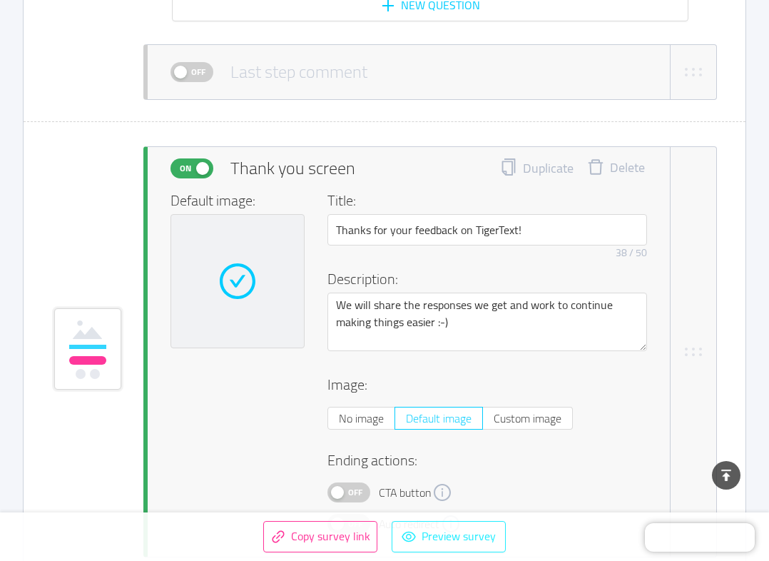
scroll to position [4353, 0]
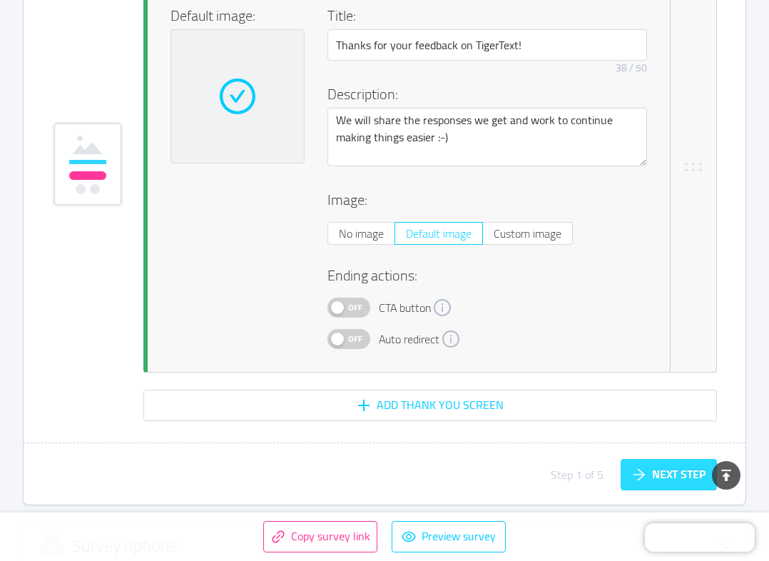
click at [666, 470] on button "Next step" at bounding box center [669, 474] width 96 height 31
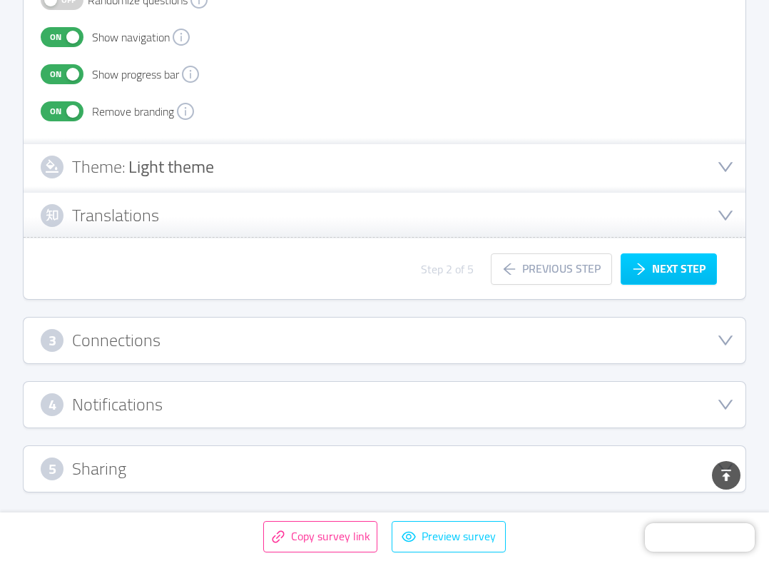
scroll to position [489, 0]
click at [651, 280] on button "Next step" at bounding box center [669, 268] width 96 height 31
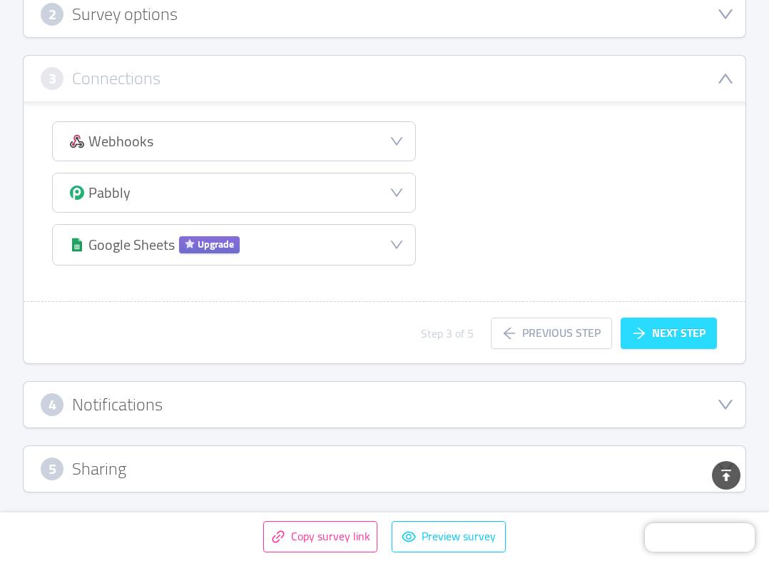
click at [658, 326] on button "Next step" at bounding box center [669, 333] width 96 height 31
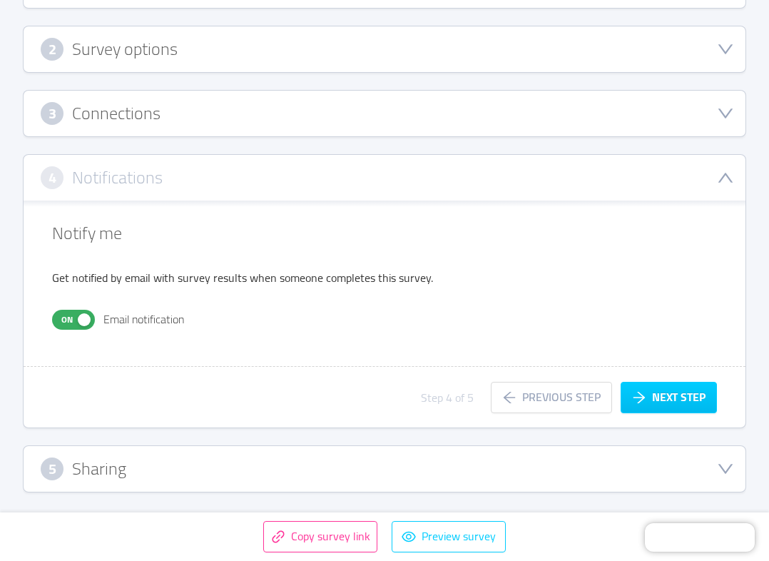
scroll to position [261, 0]
click at [674, 398] on button "Next step" at bounding box center [669, 397] width 96 height 31
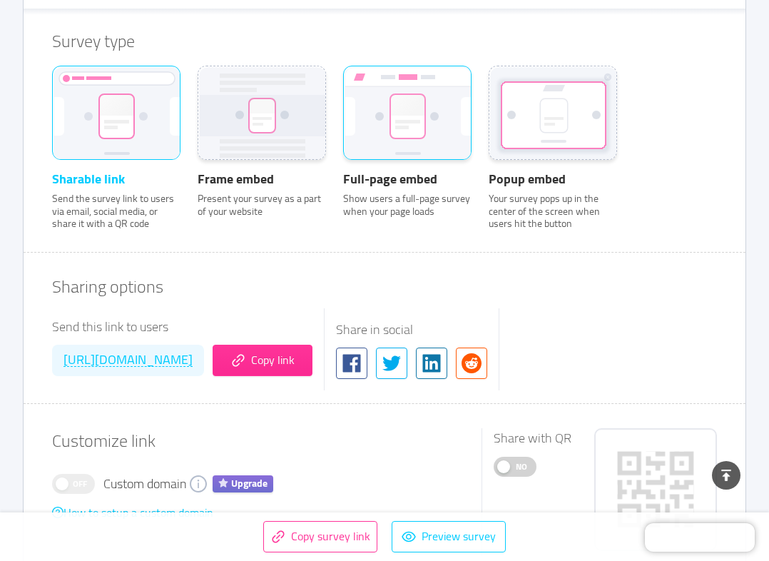
scroll to position [547, 0]
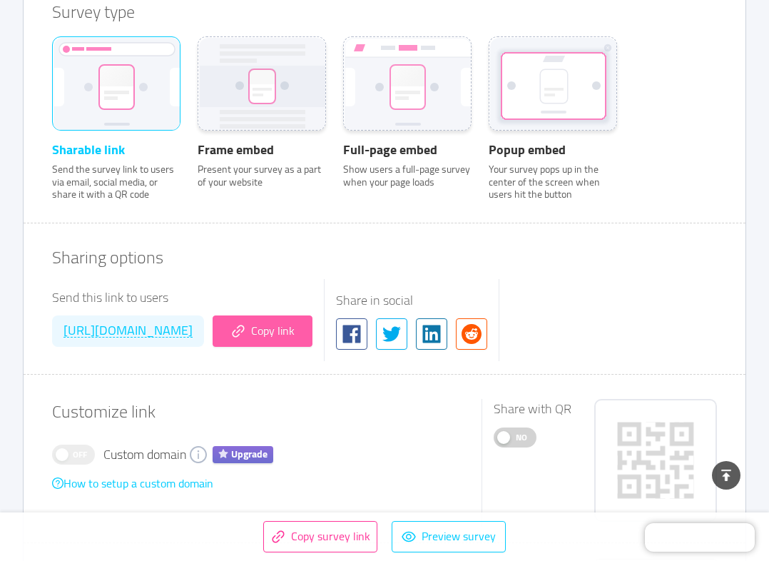
click at [313, 334] on button "Copy link" at bounding box center [263, 330] width 100 height 31
